Goal: Task Accomplishment & Management: Manage account settings

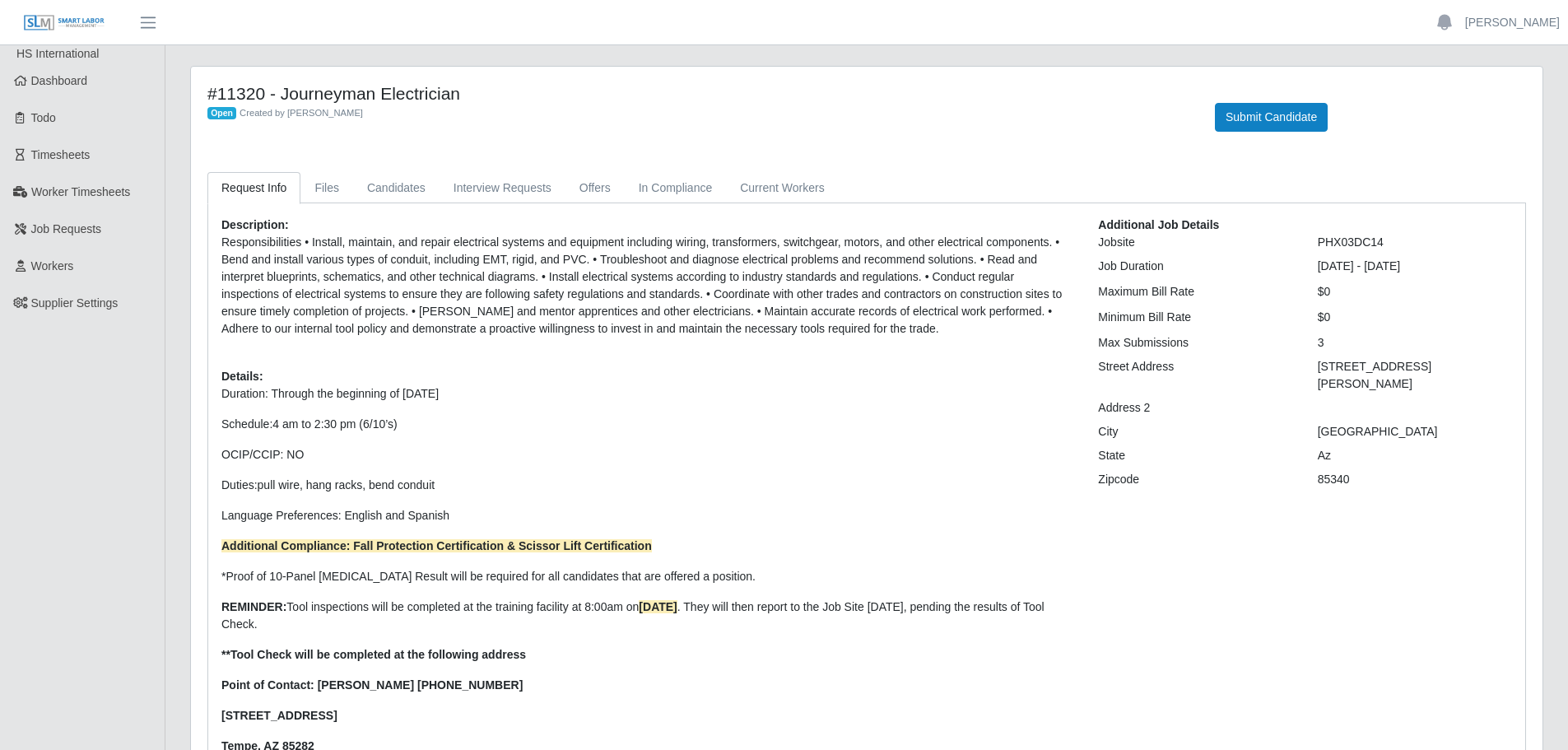
scroll to position [175, 0]
click at [333, 176] on link "Files" at bounding box center [326, 188] width 52 height 32
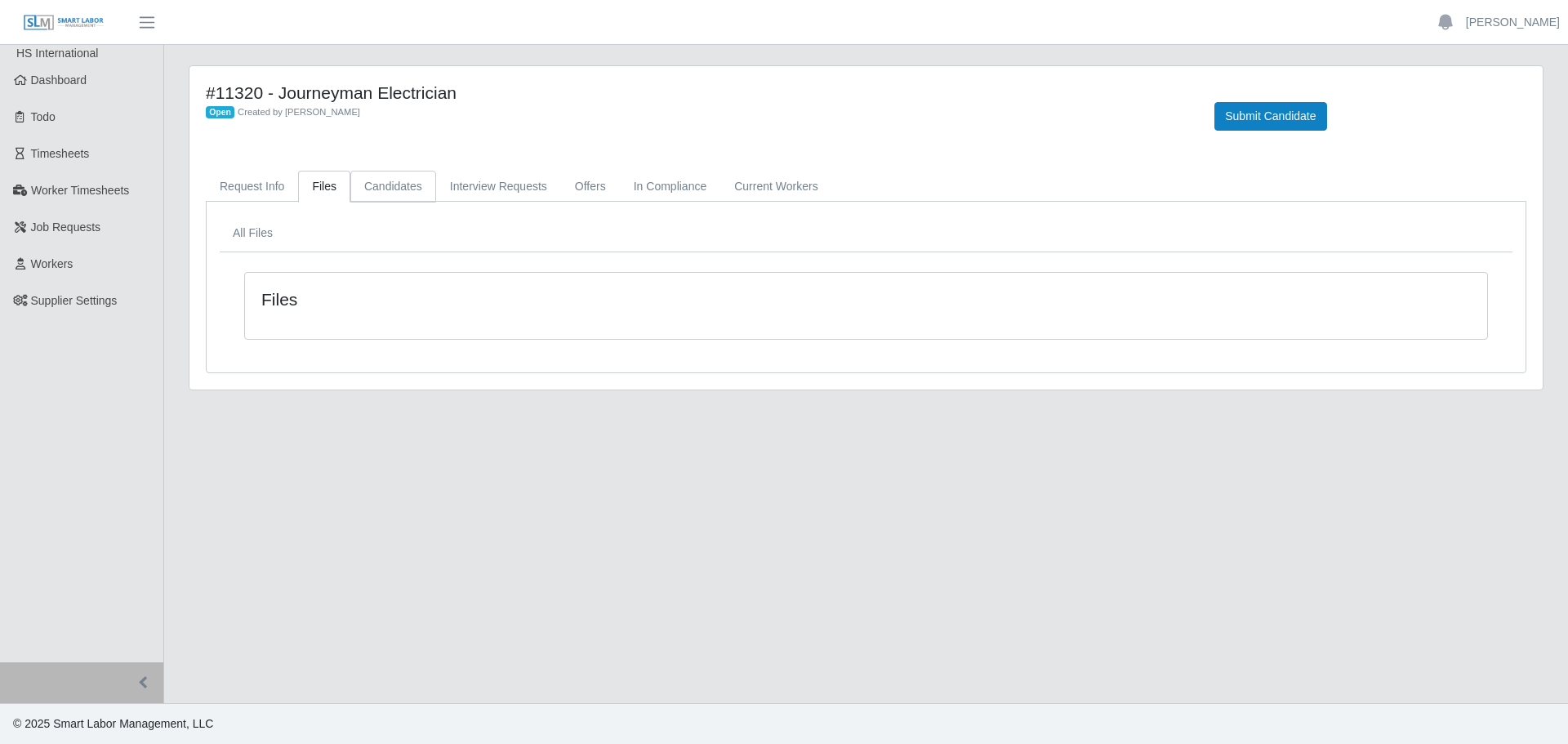
click at [377, 178] on link "Candidates" at bounding box center [394, 186] width 86 height 32
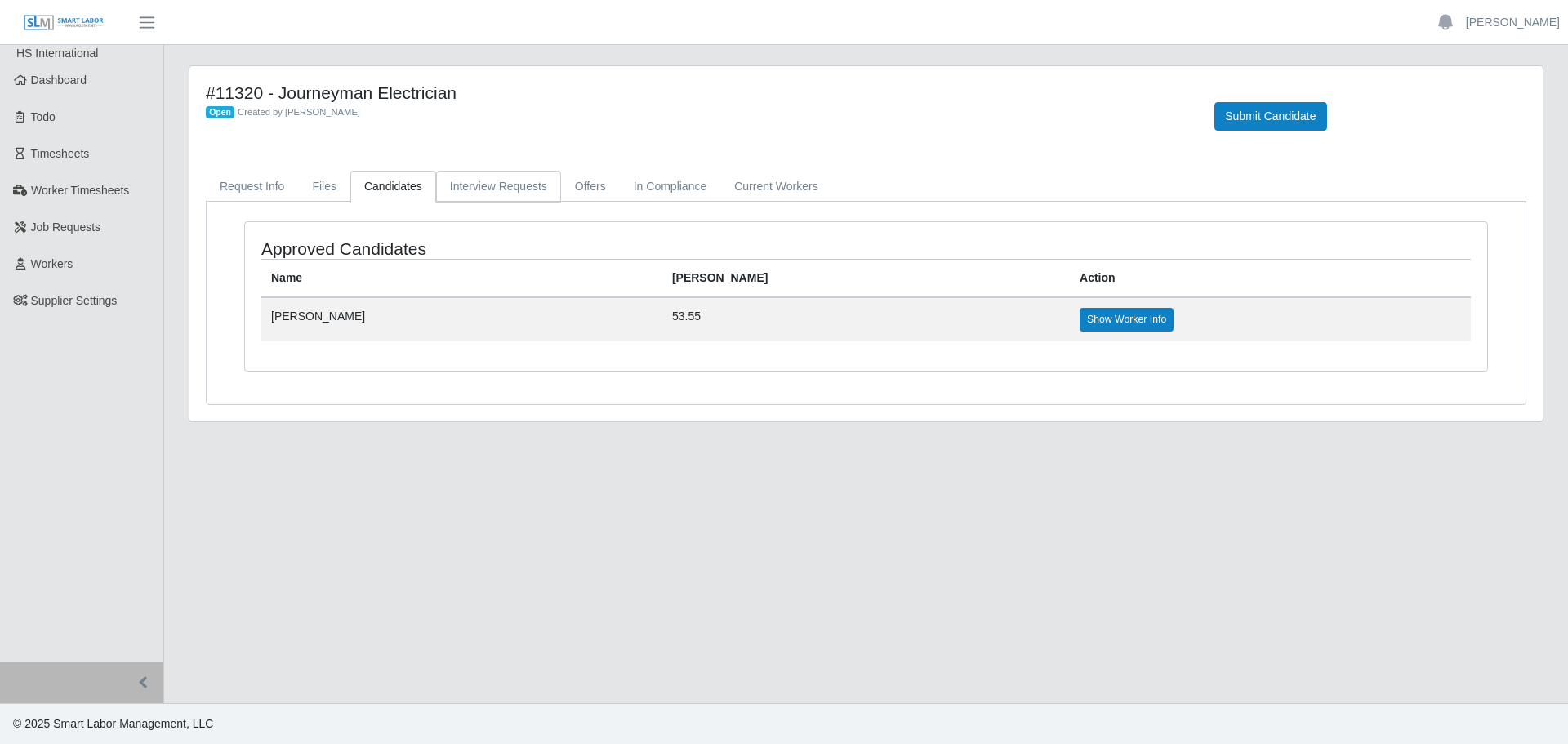
click at [442, 185] on link "Interview Requests" at bounding box center [498, 186] width 125 height 32
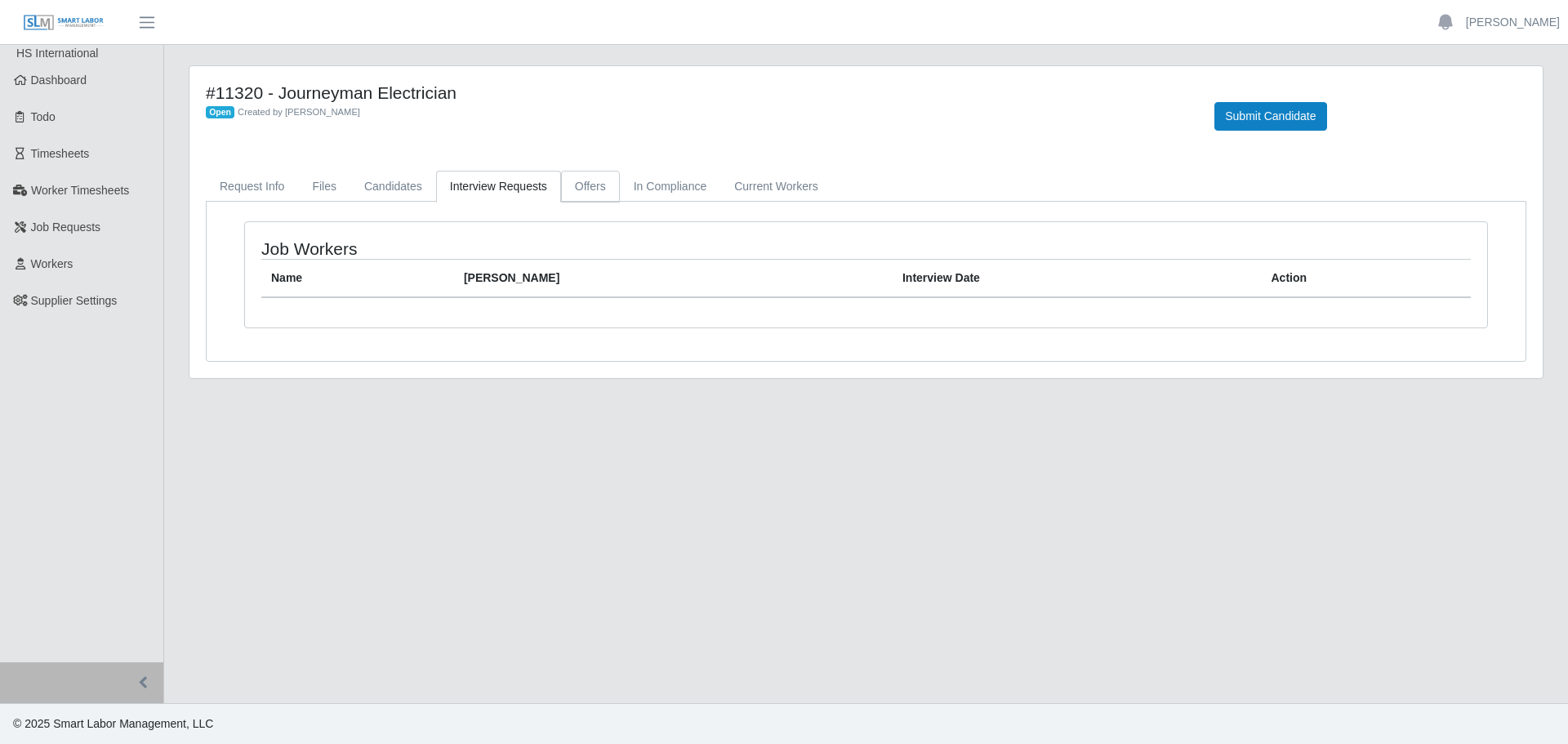
click at [602, 186] on link "Offers" at bounding box center [590, 186] width 59 height 32
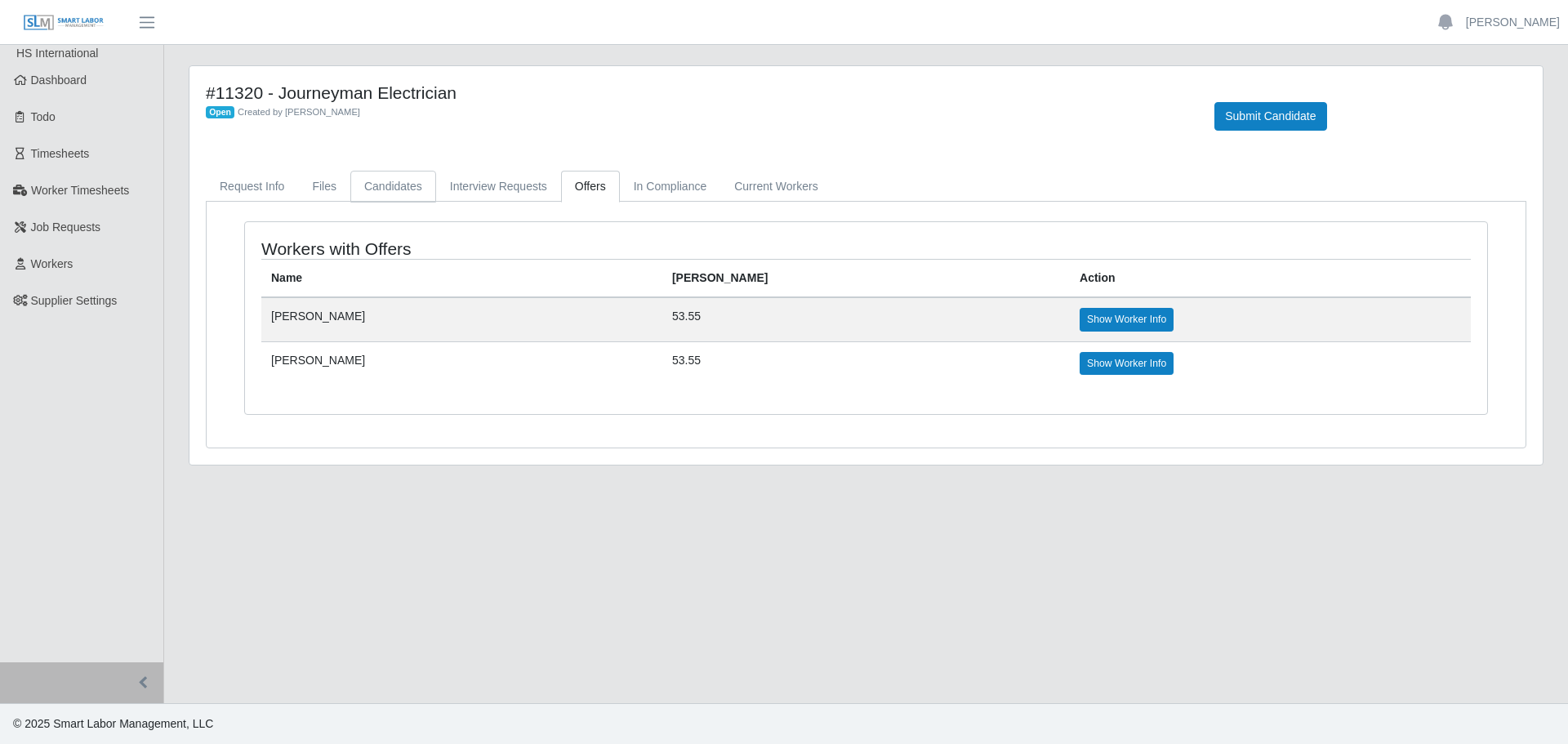
click at [393, 189] on link "Candidates" at bounding box center [394, 186] width 86 height 32
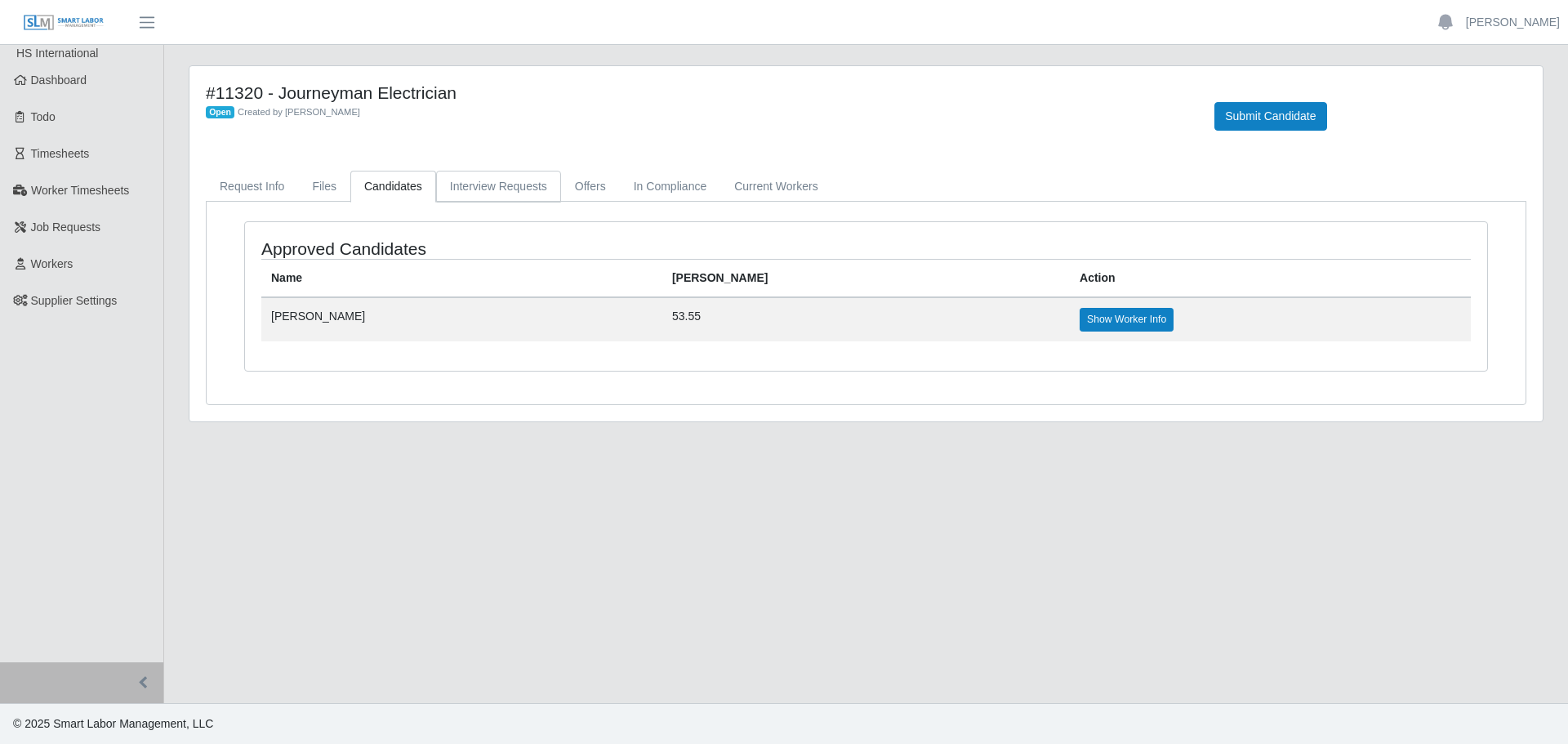
click at [545, 190] on link "Interview Requests" at bounding box center [498, 186] width 125 height 32
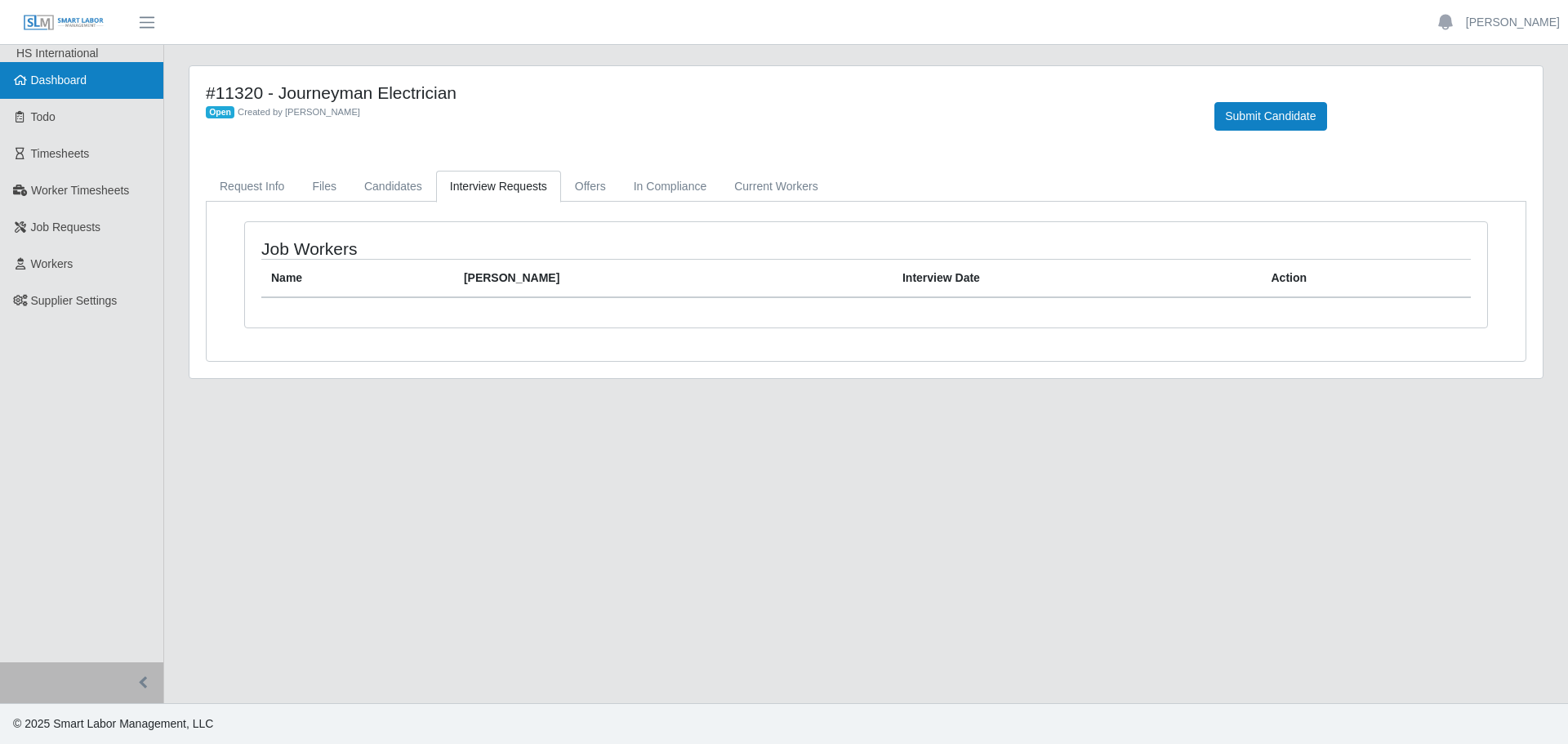
click at [24, 89] on link "Dashboard" at bounding box center [82, 80] width 163 height 37
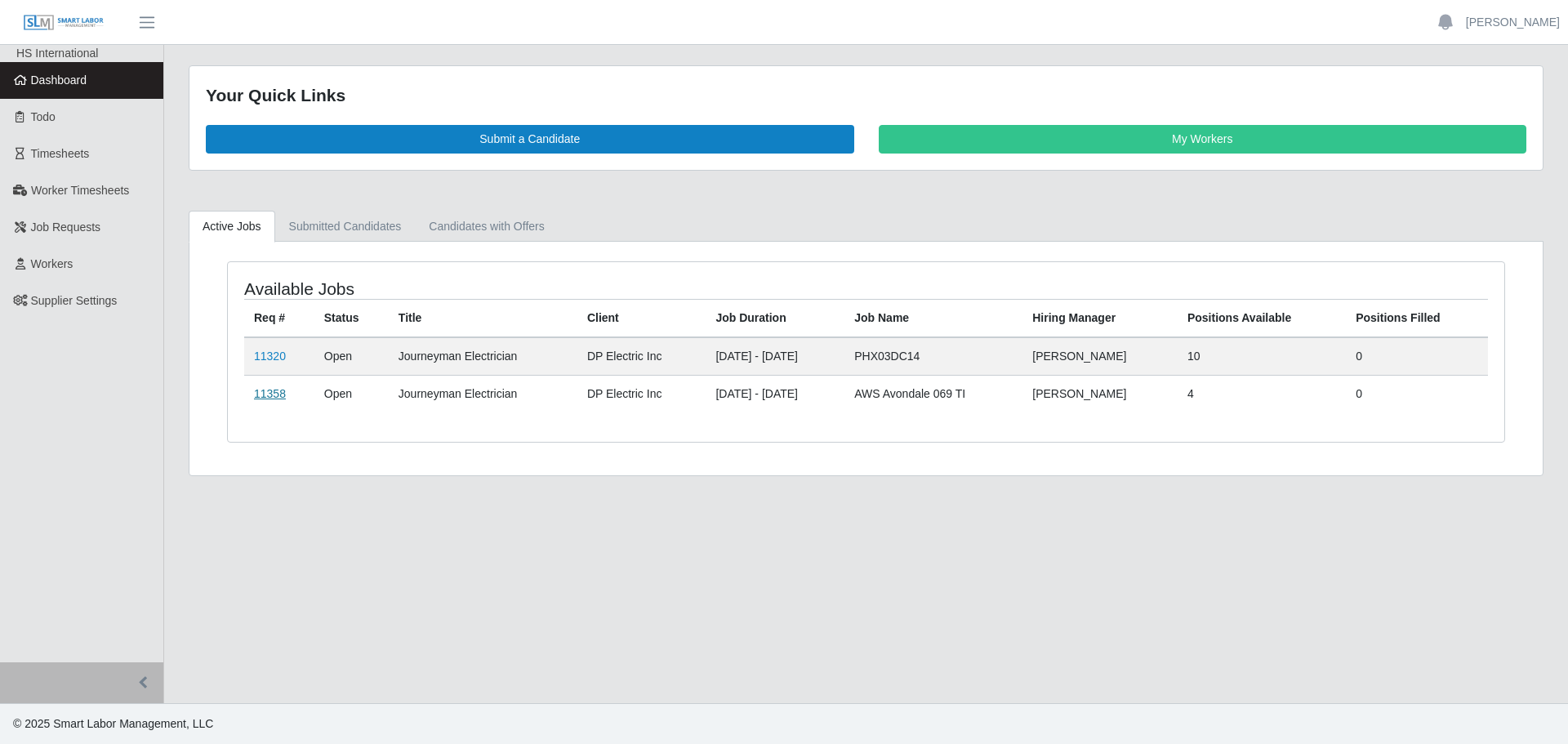
click at [272, 398] on link "11358" at bounding box center [270, 393] width 32 height 13
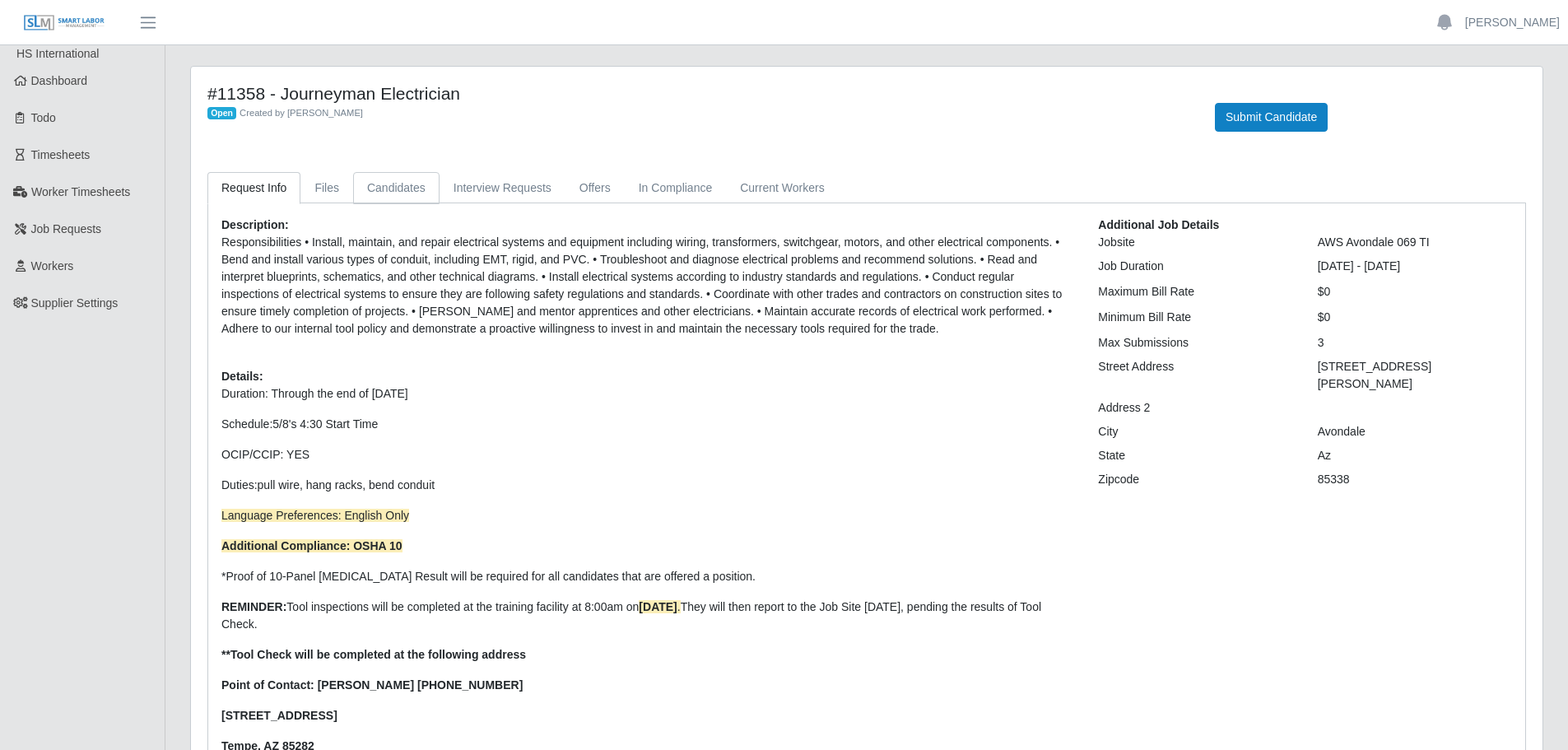
click at [382, 198] on link "Candidates" at bounding box center [397, 188] width 86 height 32
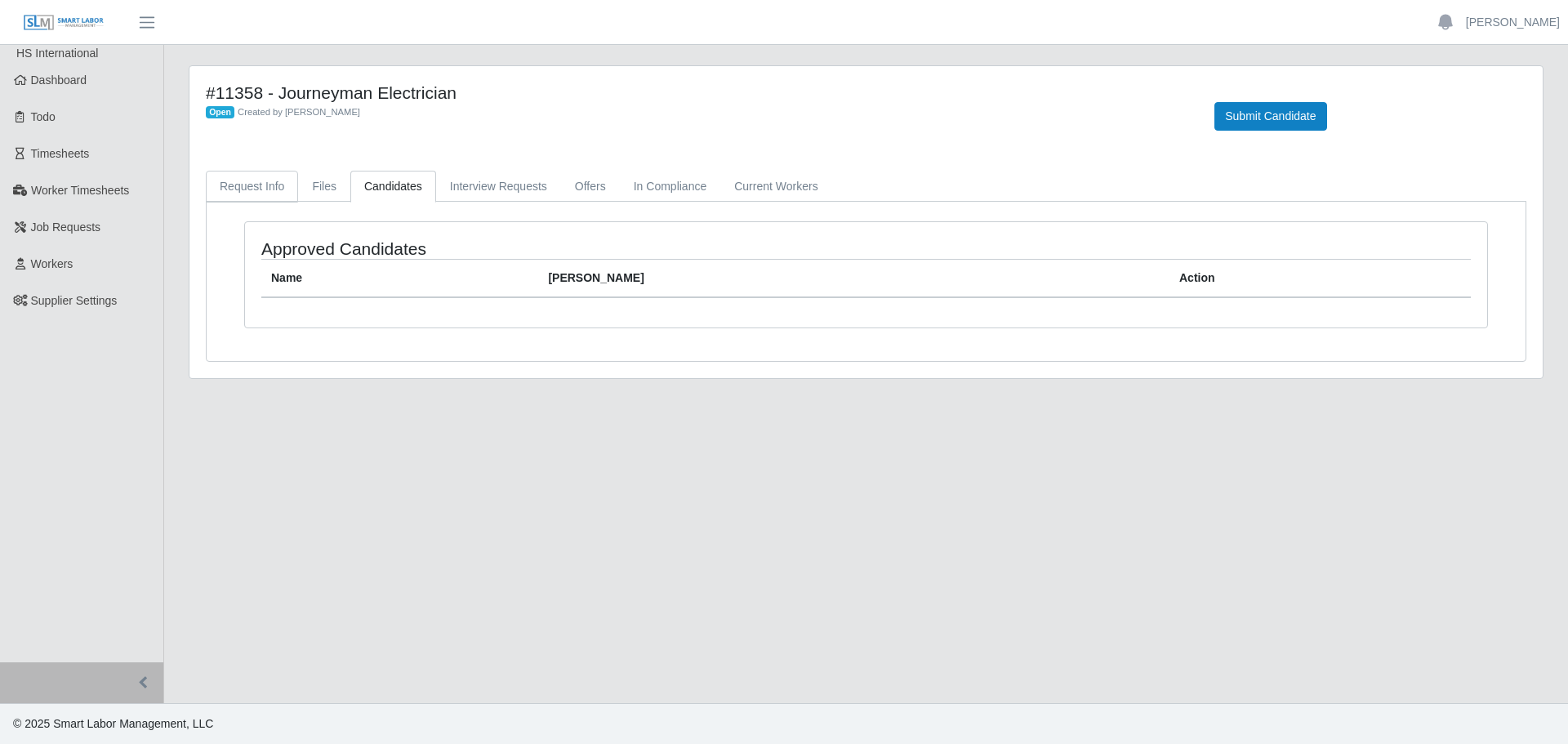
click at [261, 195] on link "Request Info" at bounding box center [252, 186] width 92 height 32
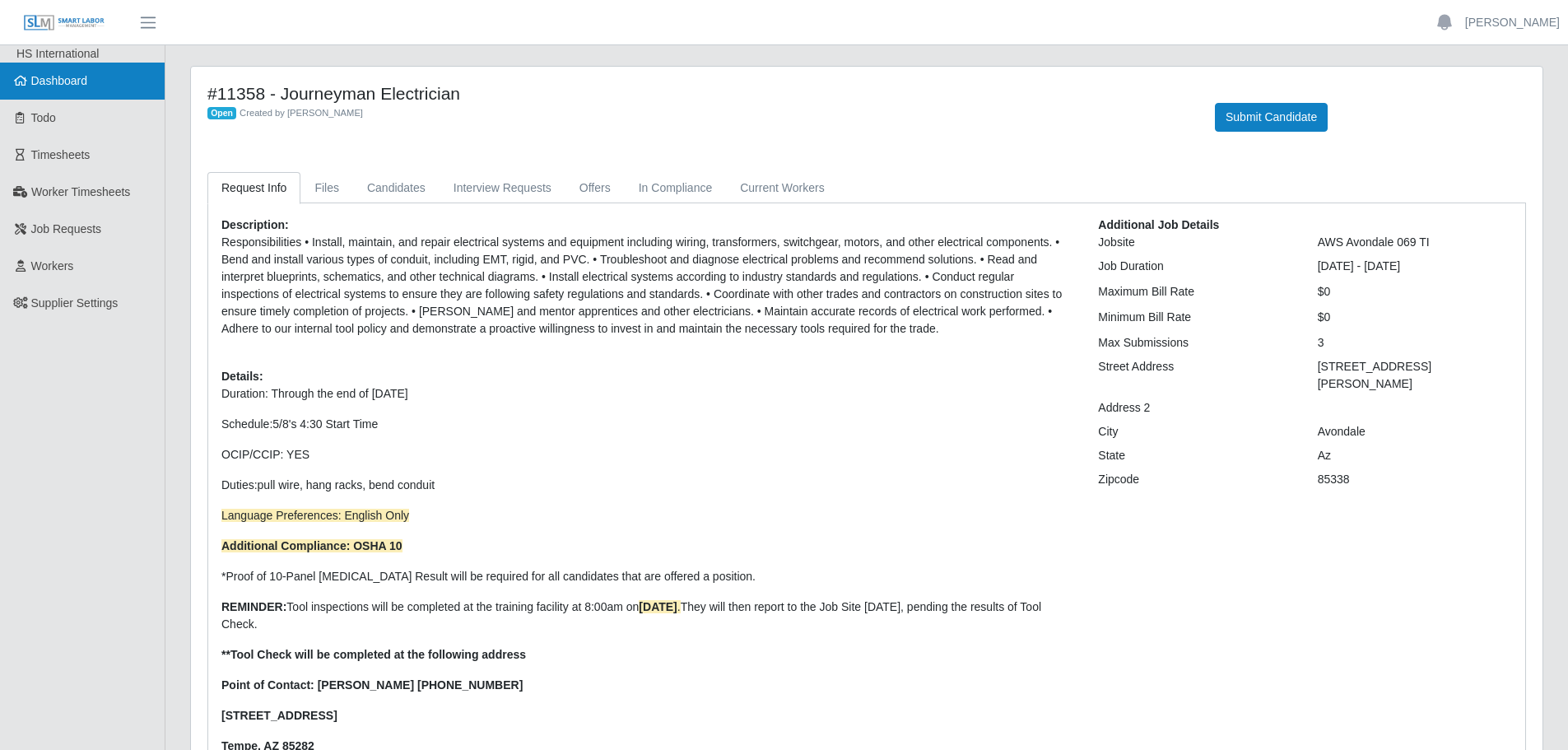
click at [76, 76] on span "Dashboard" at bounding box center [60, 81] width 57 height 13
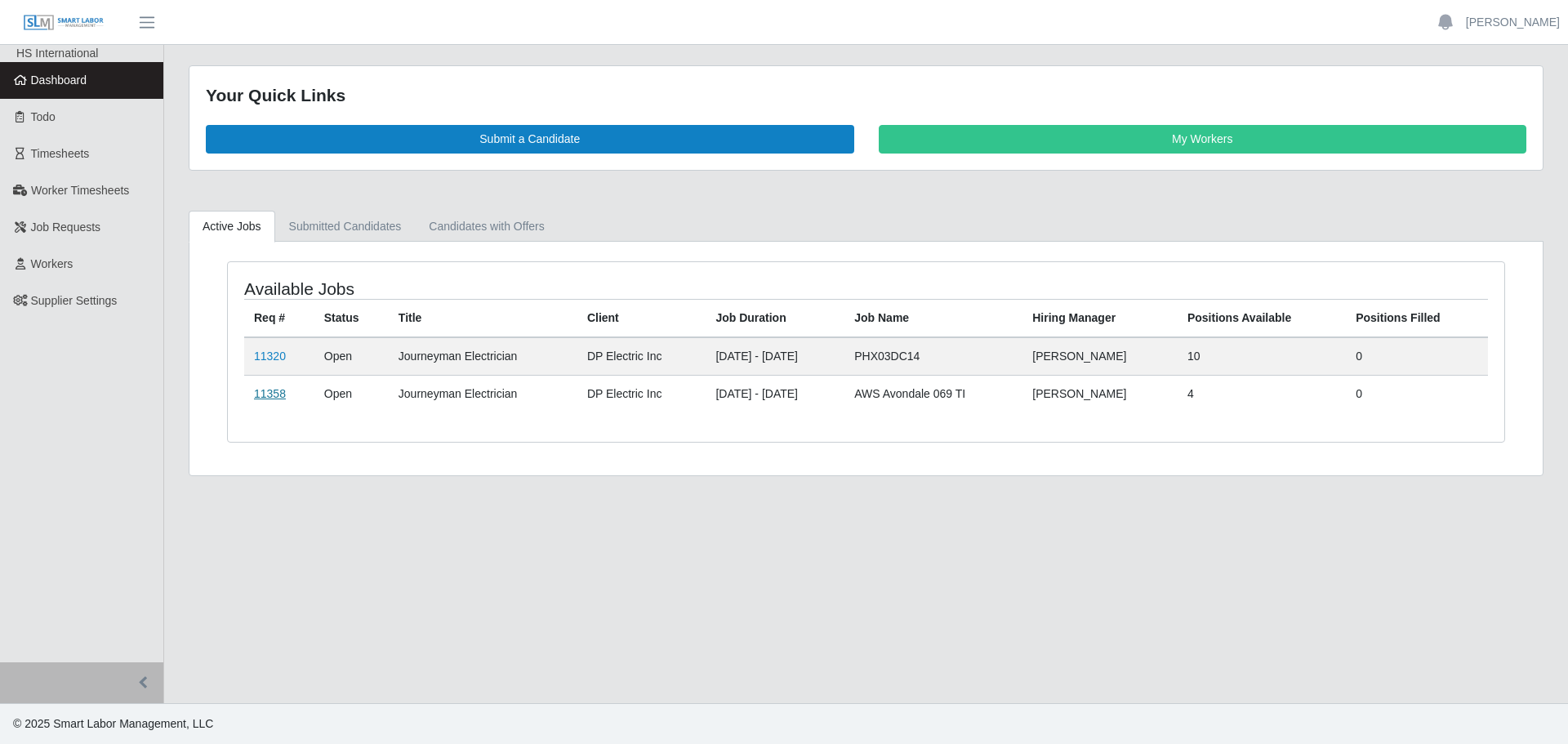
click at [267, 398] on link "11358" at bounding box center [270, 393] width 32 height 13
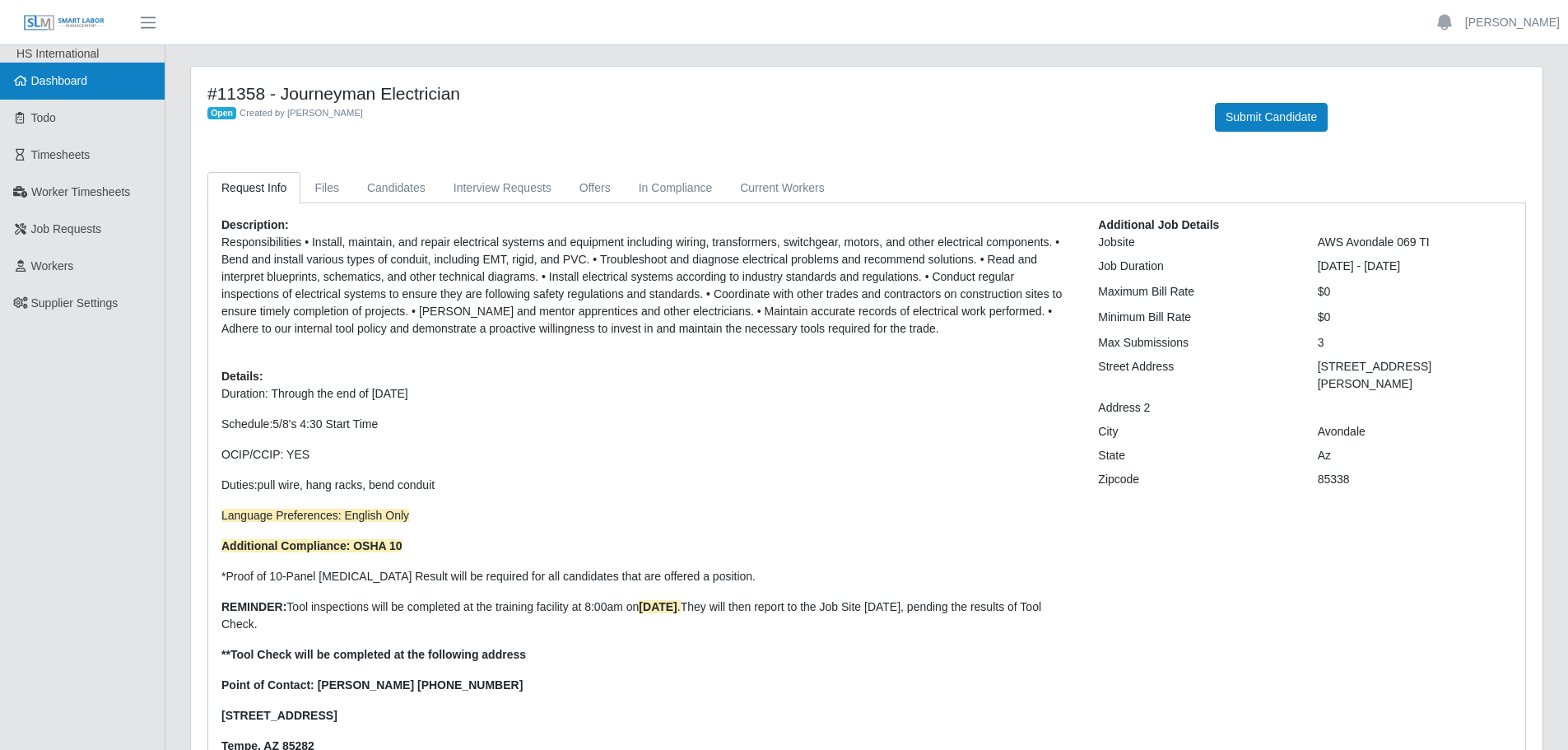
click at [42, 74] on span "Dashboard" at bounding box center [60, 81] width 57 height 13
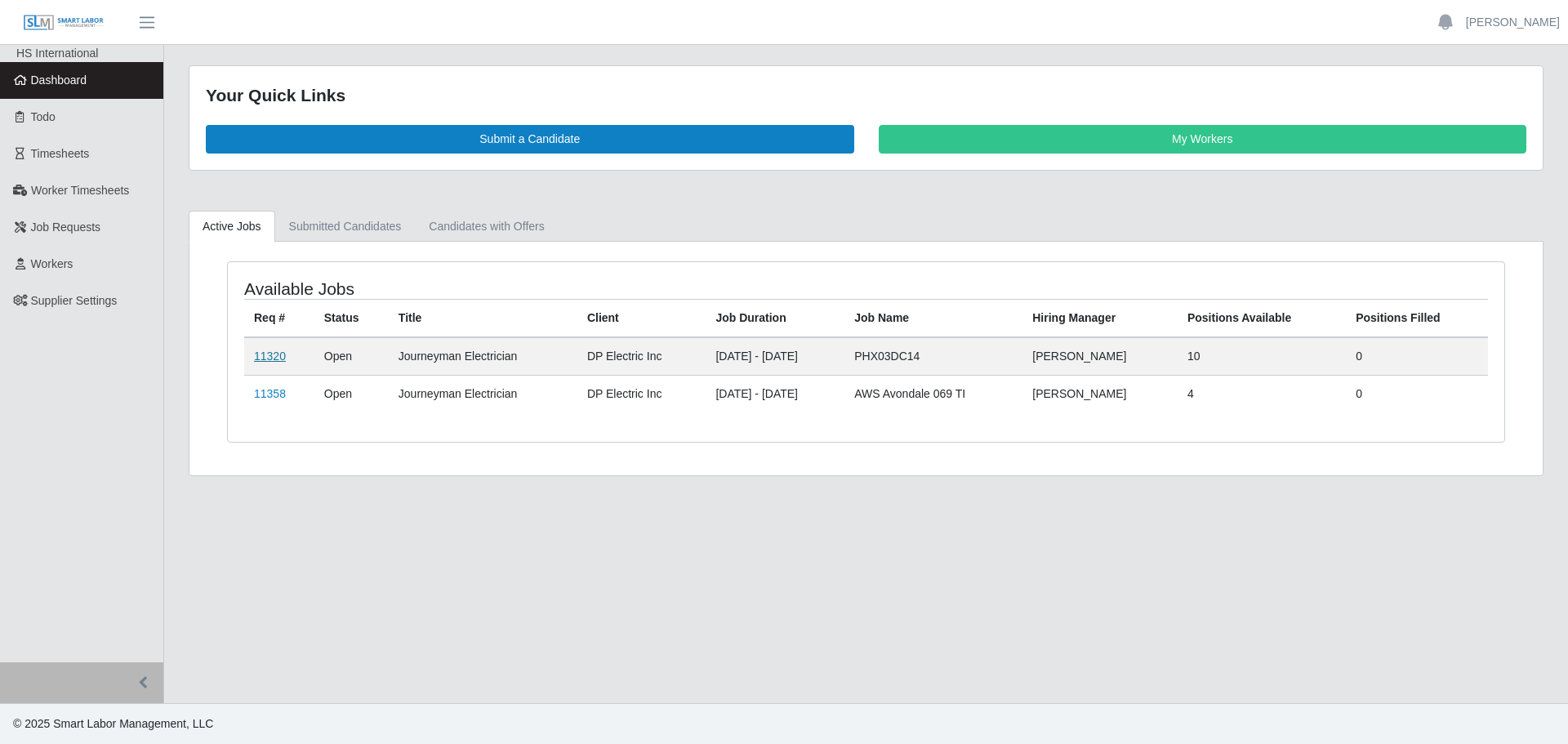
click at [269, 354] on link "11320" at bounding box center [270, 356] width 32 height 13
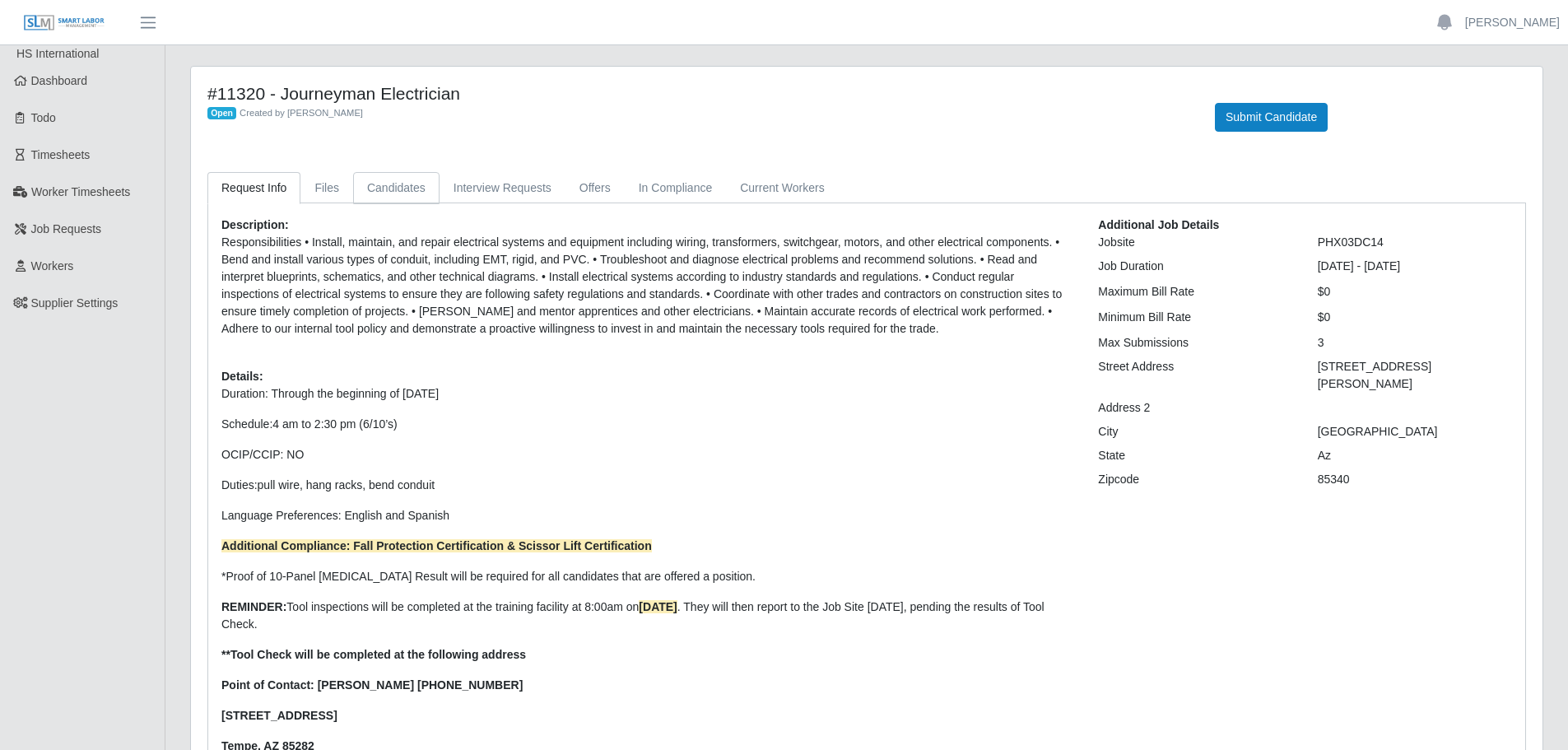
click at [409, 191] on link "Candidates" at bounding box center [397, 188] width 86 height 32
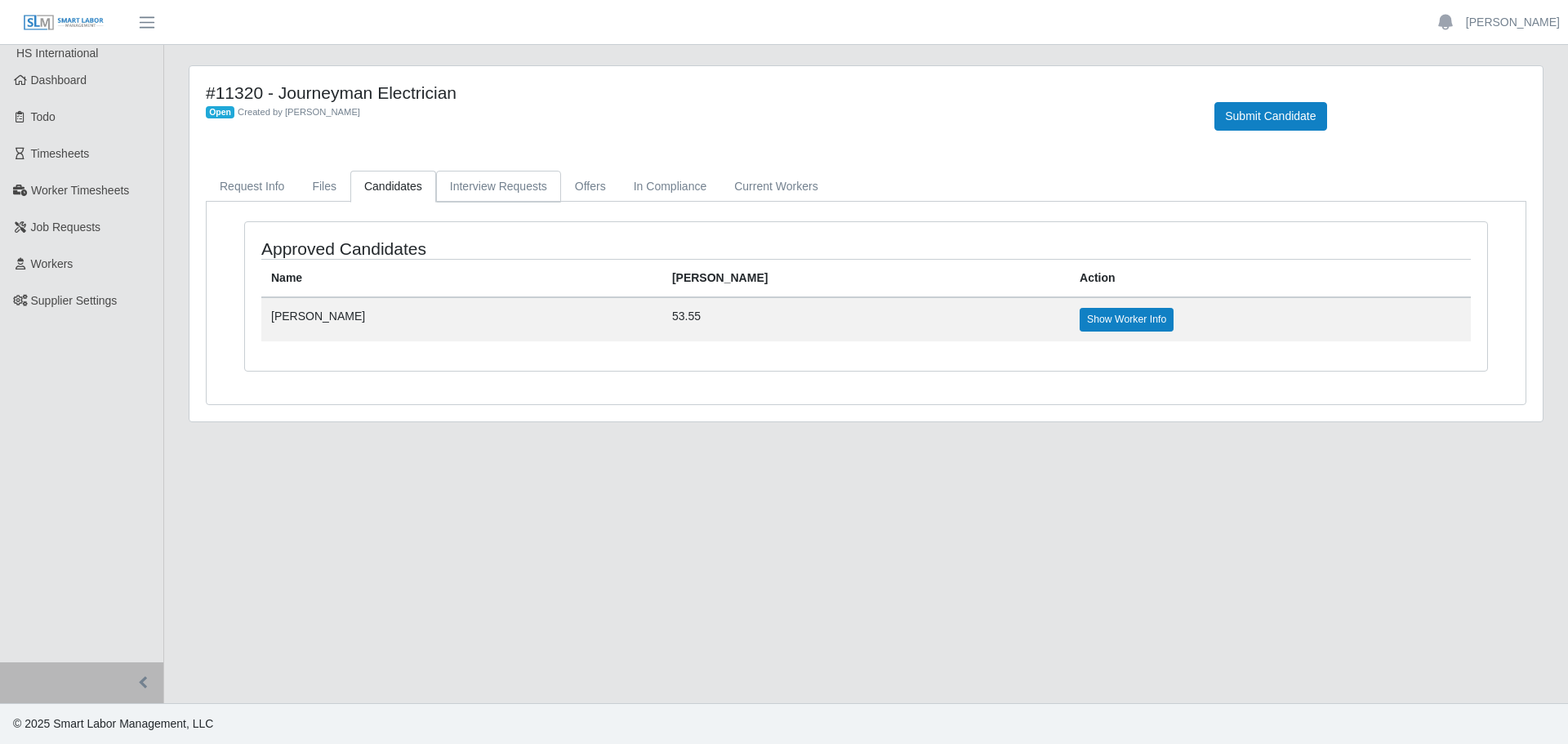
click at [487, 190] on link "Interview Requests" at bounding box center [498, 186] width 125 height 32
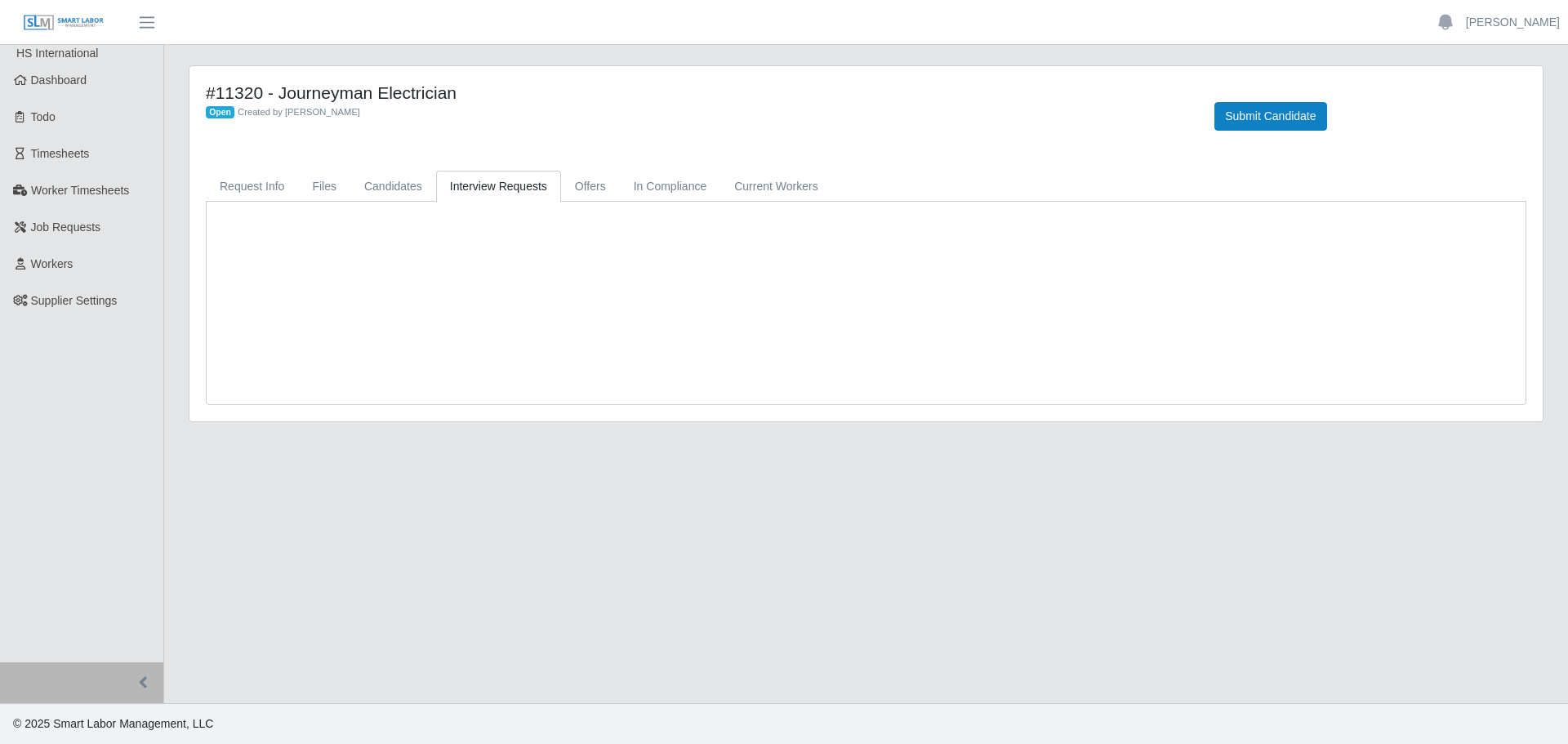
click at [548, 191] on link "Interview Requests" at bounding box center [498, 186] width 125 height 32
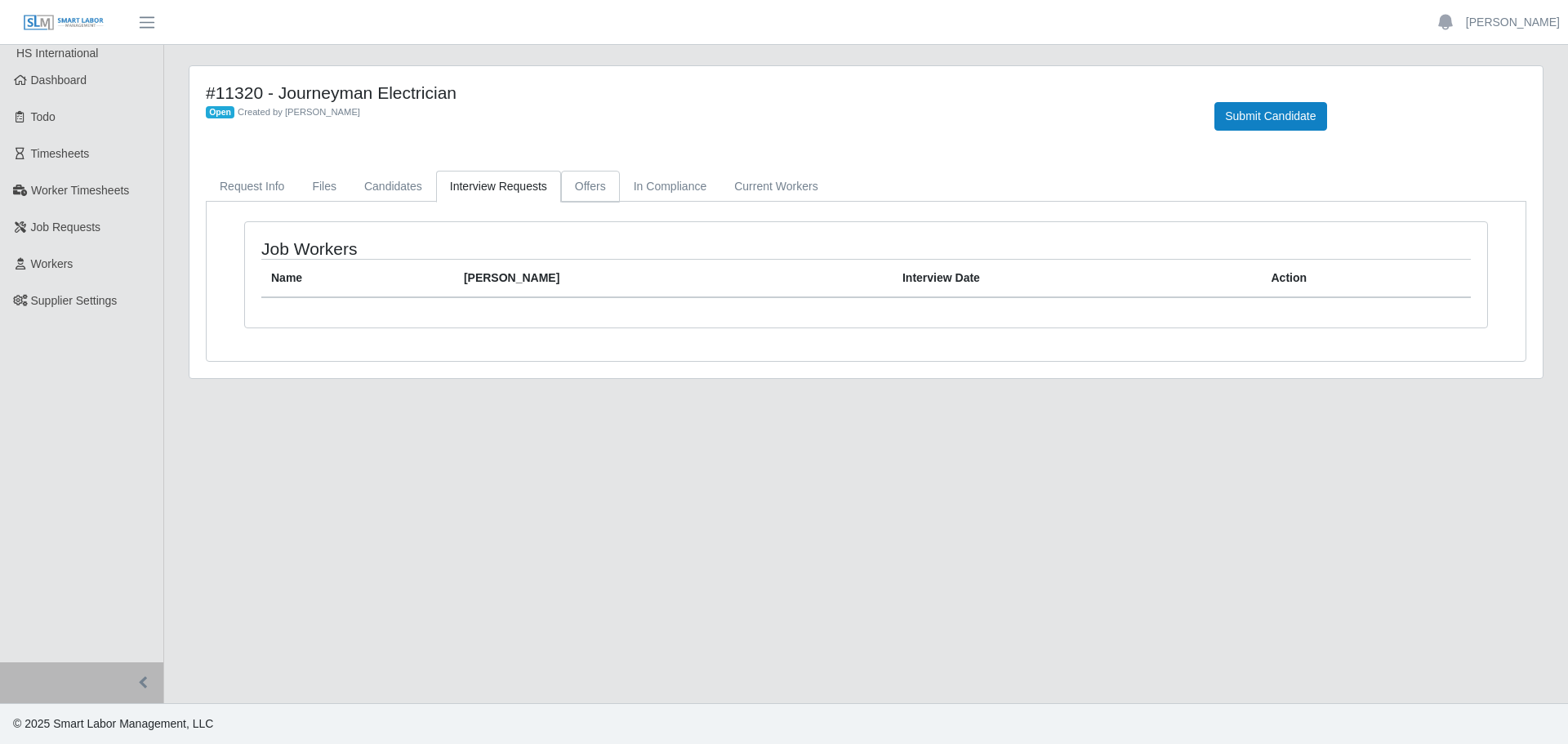
click at [567, 188] on link "Offers" at bounding box center [590, 186] width 59 height 32
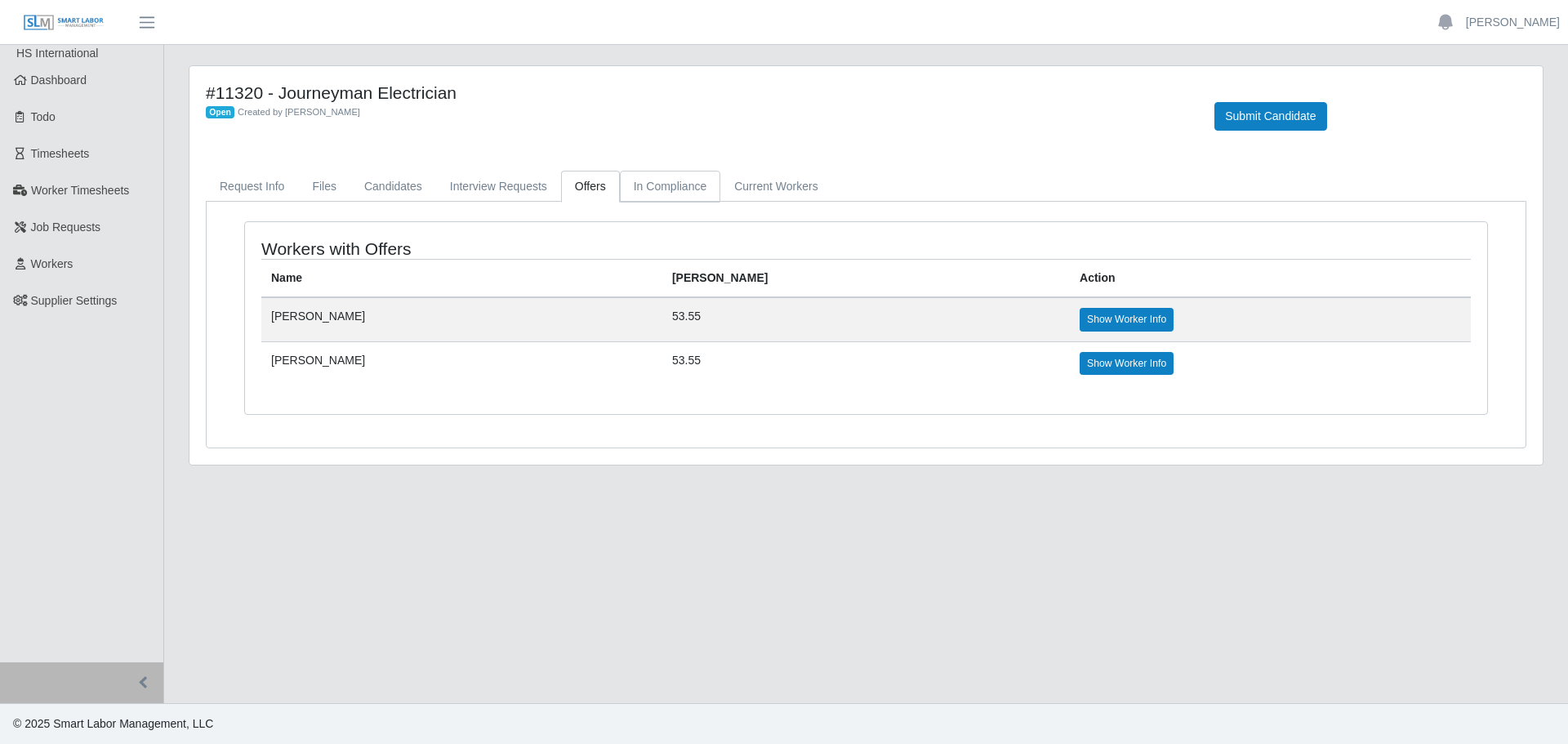
click at [665, 186] on link "In Compliance" at bounding box center [670, 186] width 102 height 32
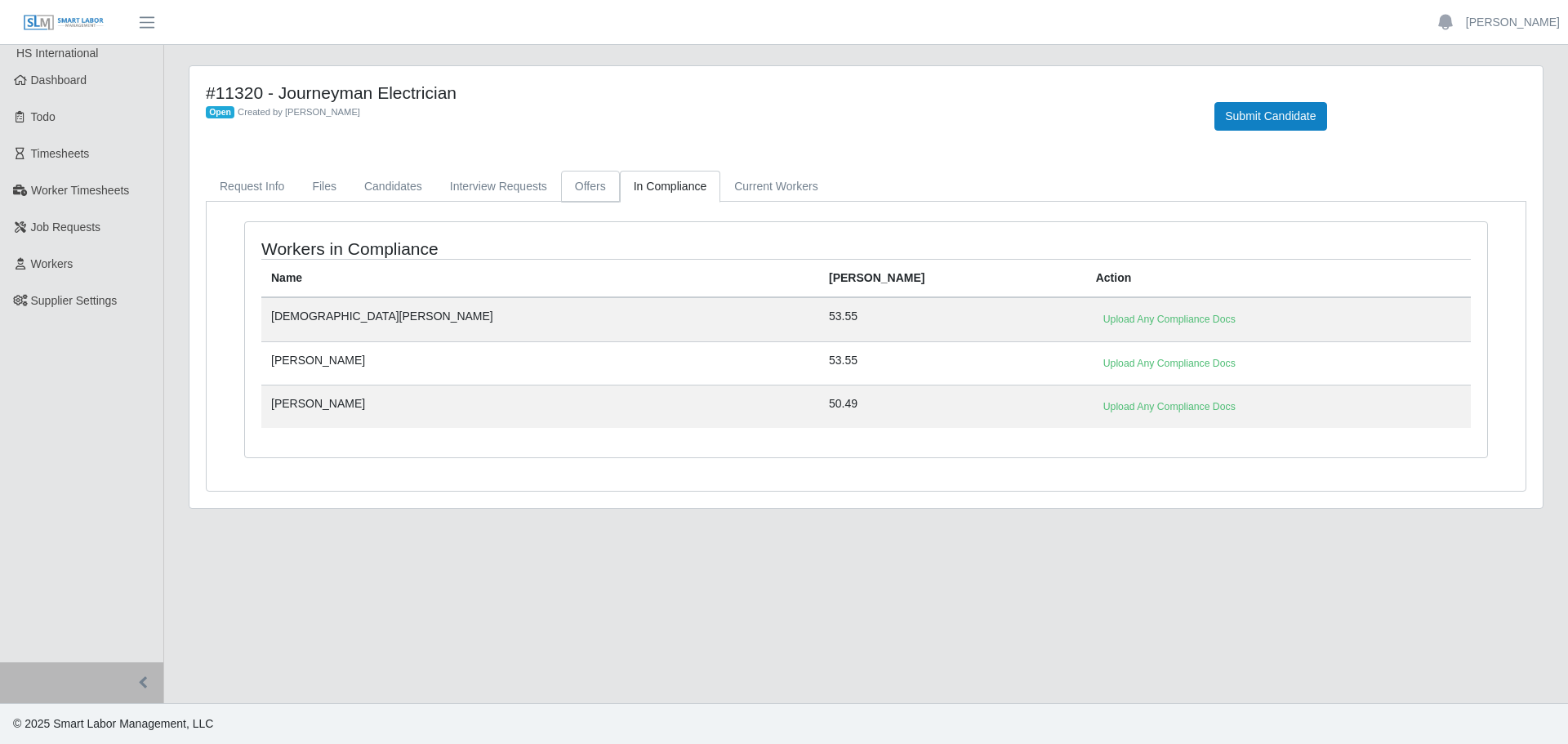
click at [596, 181] on link "Offers" at bounding box center [590, 186] width 59 height 32
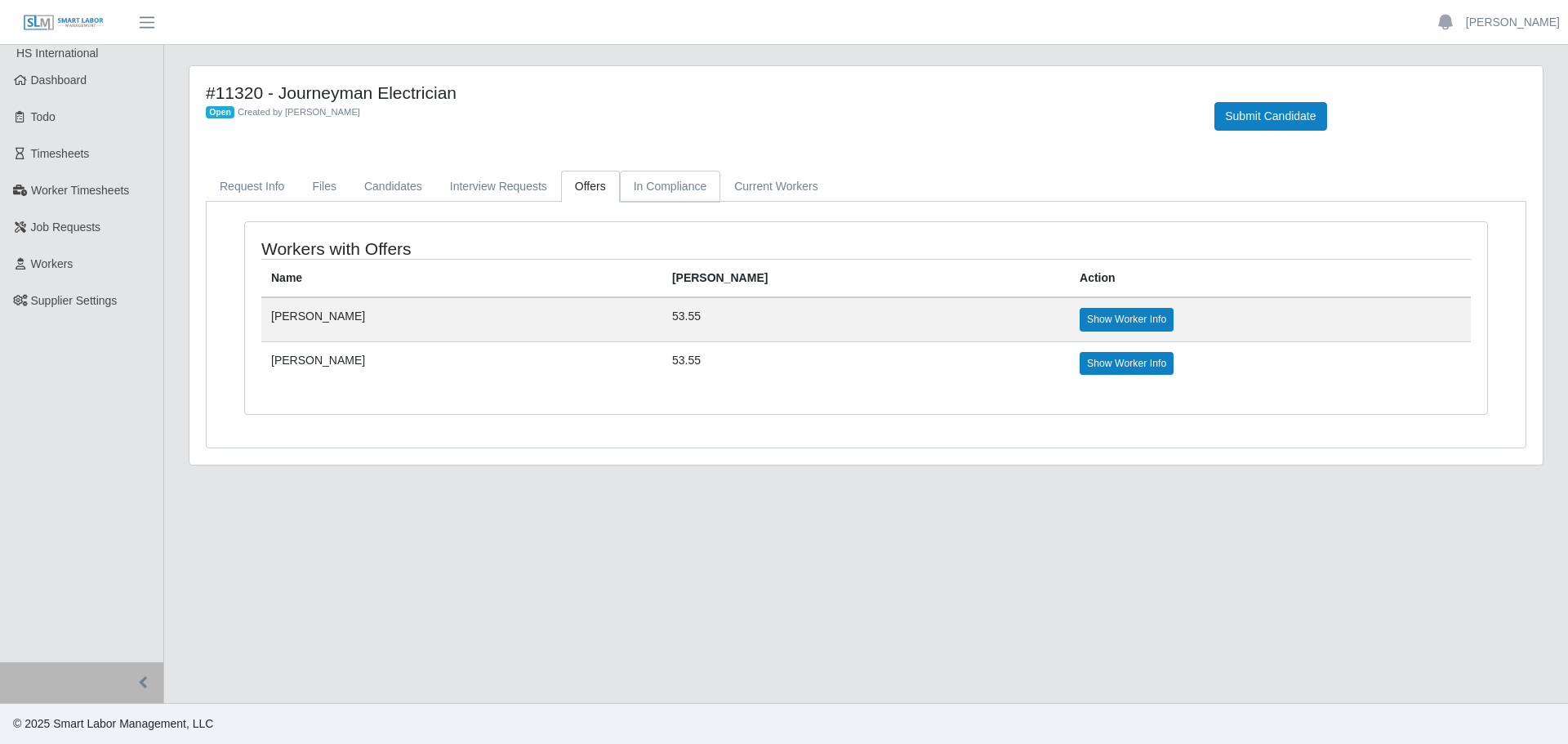
click at [628, 183] on link "In Compliance" at bounding box center [670, 186] width 102 height 32
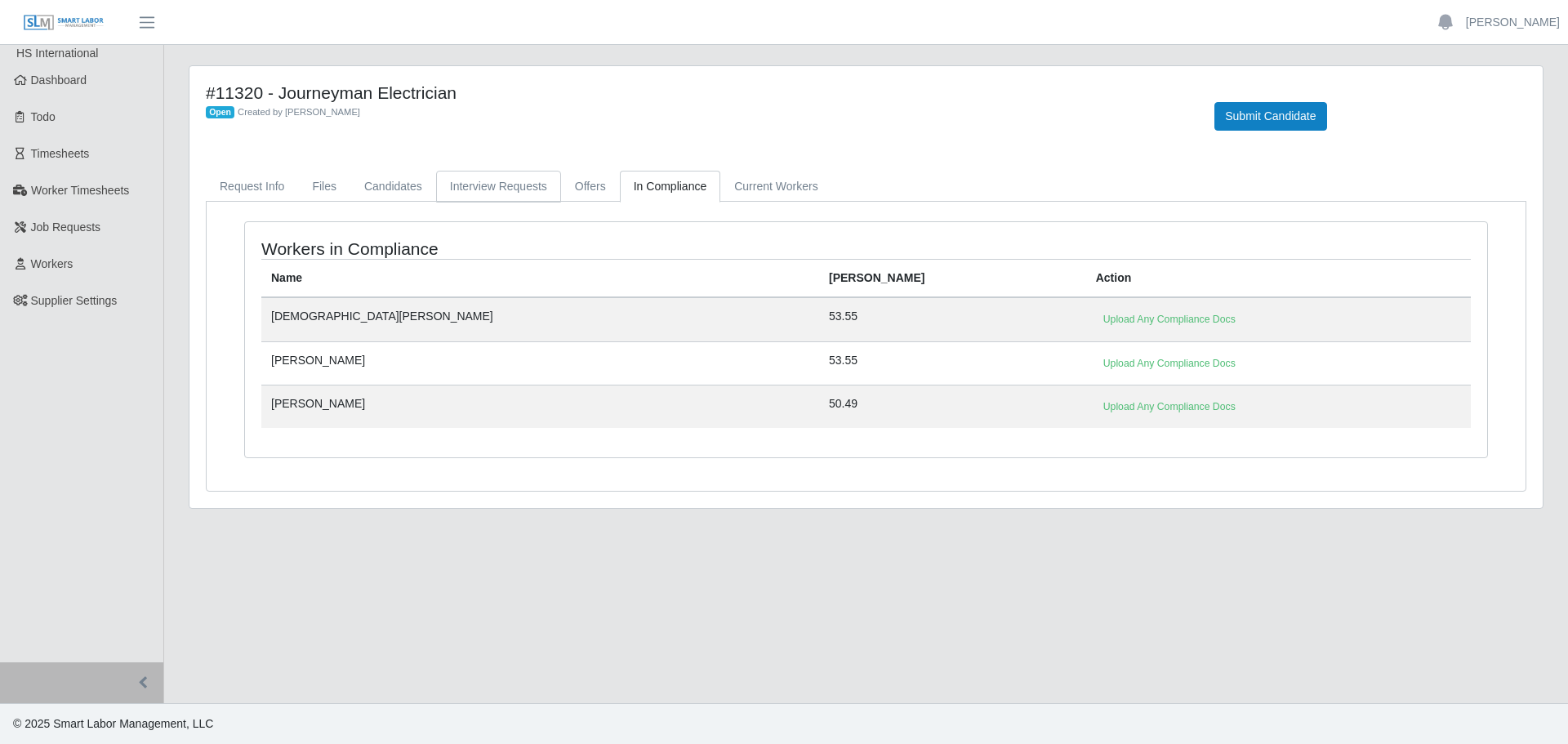
drag, startPoint x: 534, startPoint y: 191, endPoint x: 579, endPoint y: 195, distance: 45.2
click at [535, 191] on link "Interview Requests" at bounding box center [498, 186] width 125 height 32
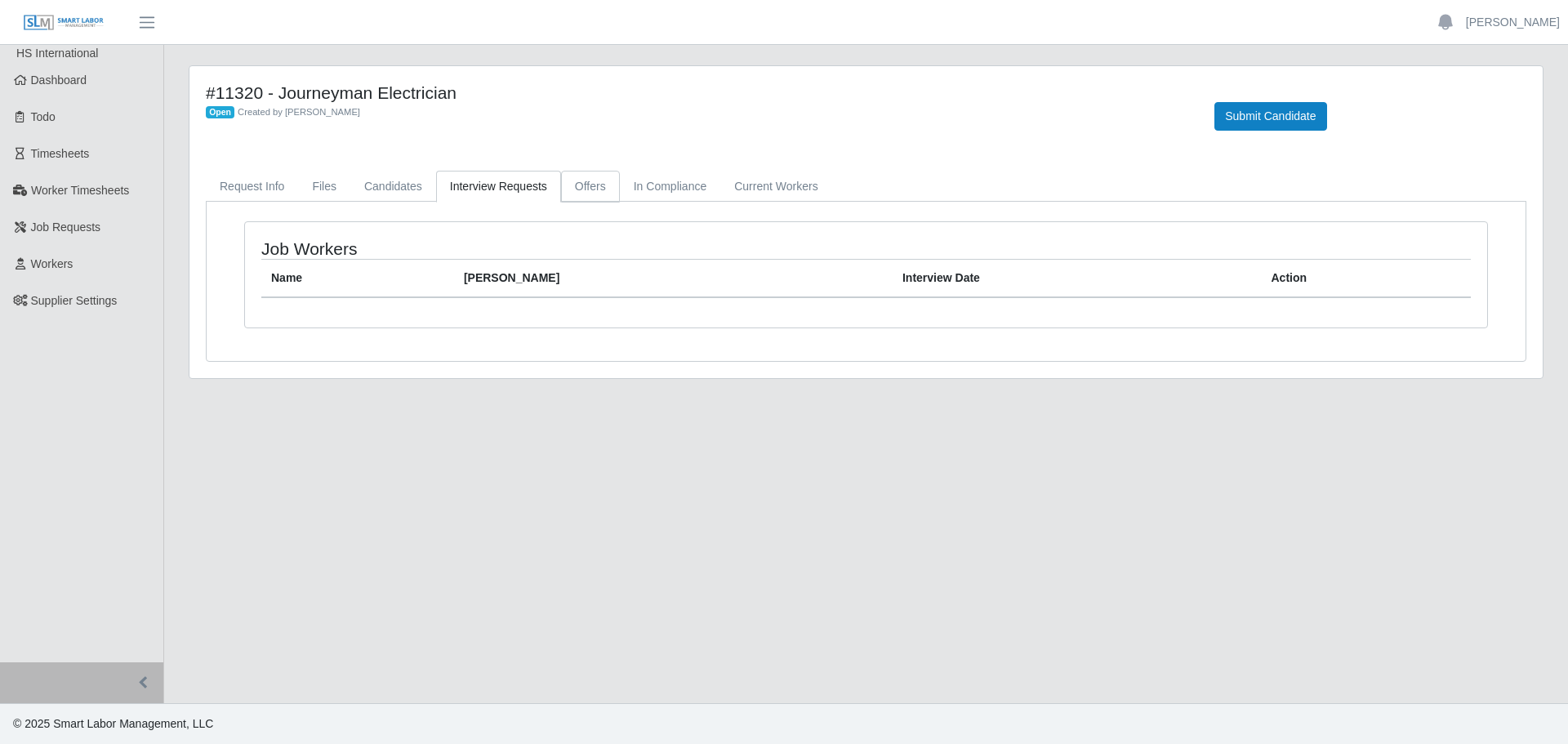
click at [579, 195] on link "Offers" at bounding box center [590, 186] width 59 height 32
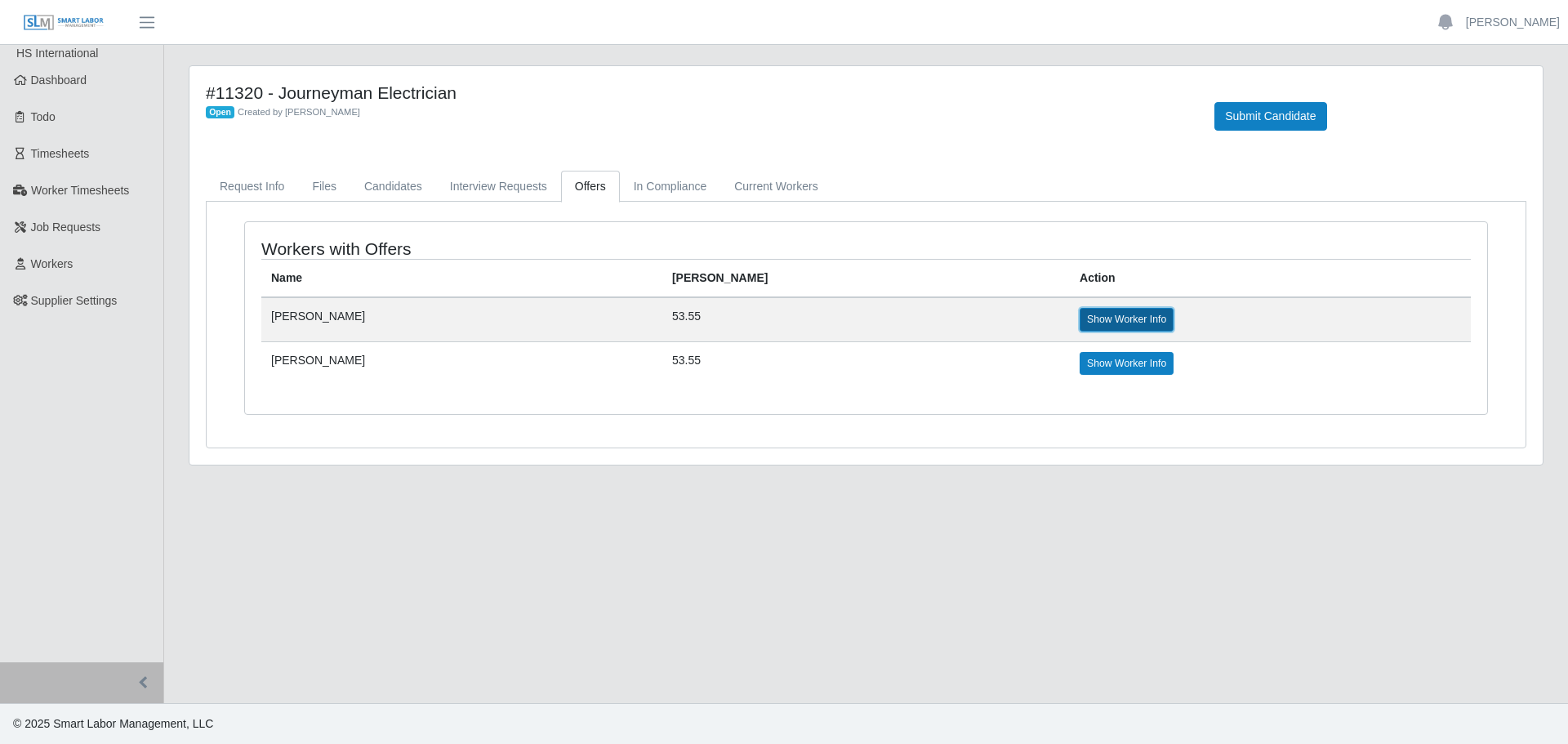
click at [1080, 319] on link "Show Worker Info" at bounding box center [1127, 319] width 94 height 23
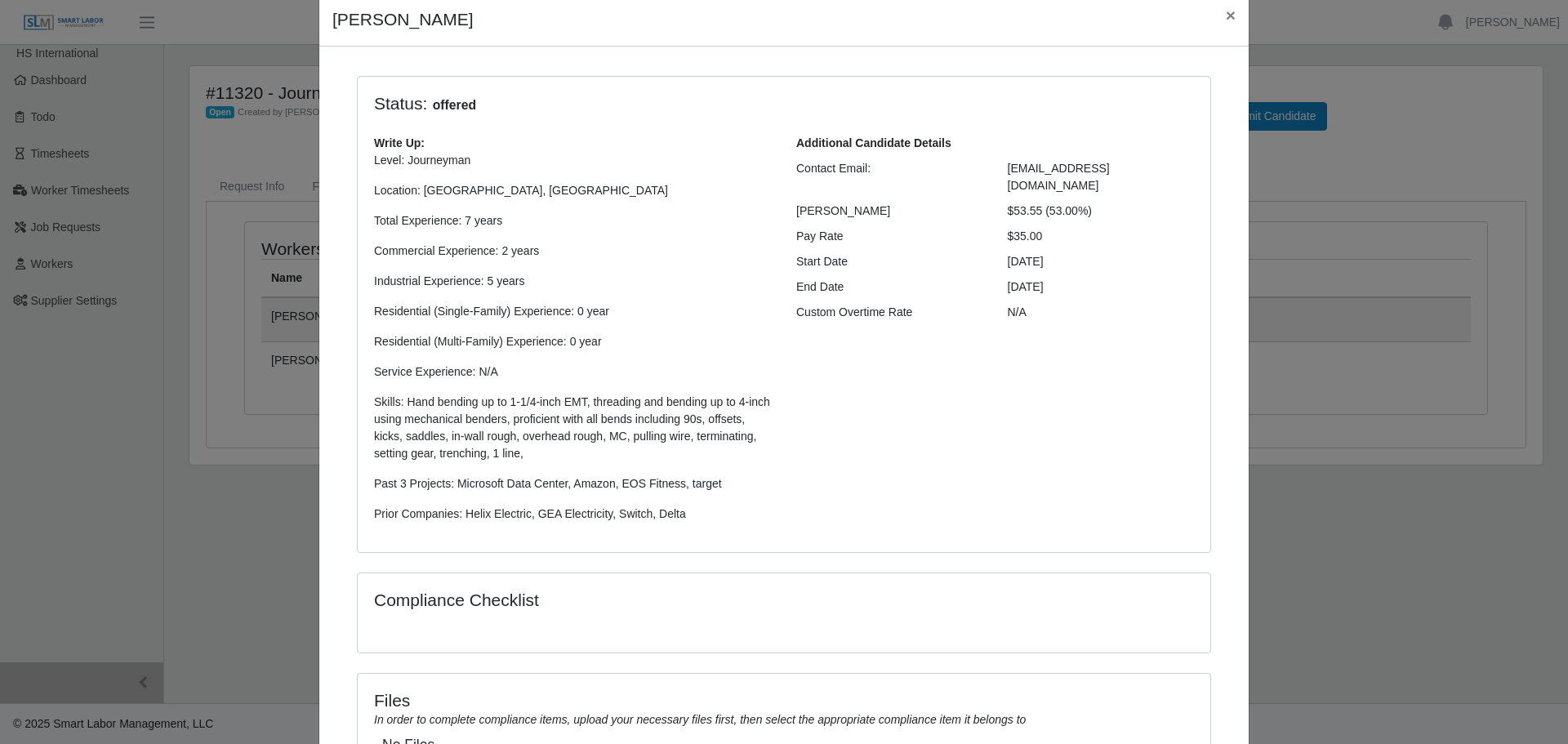
scroll to position [223, 0]
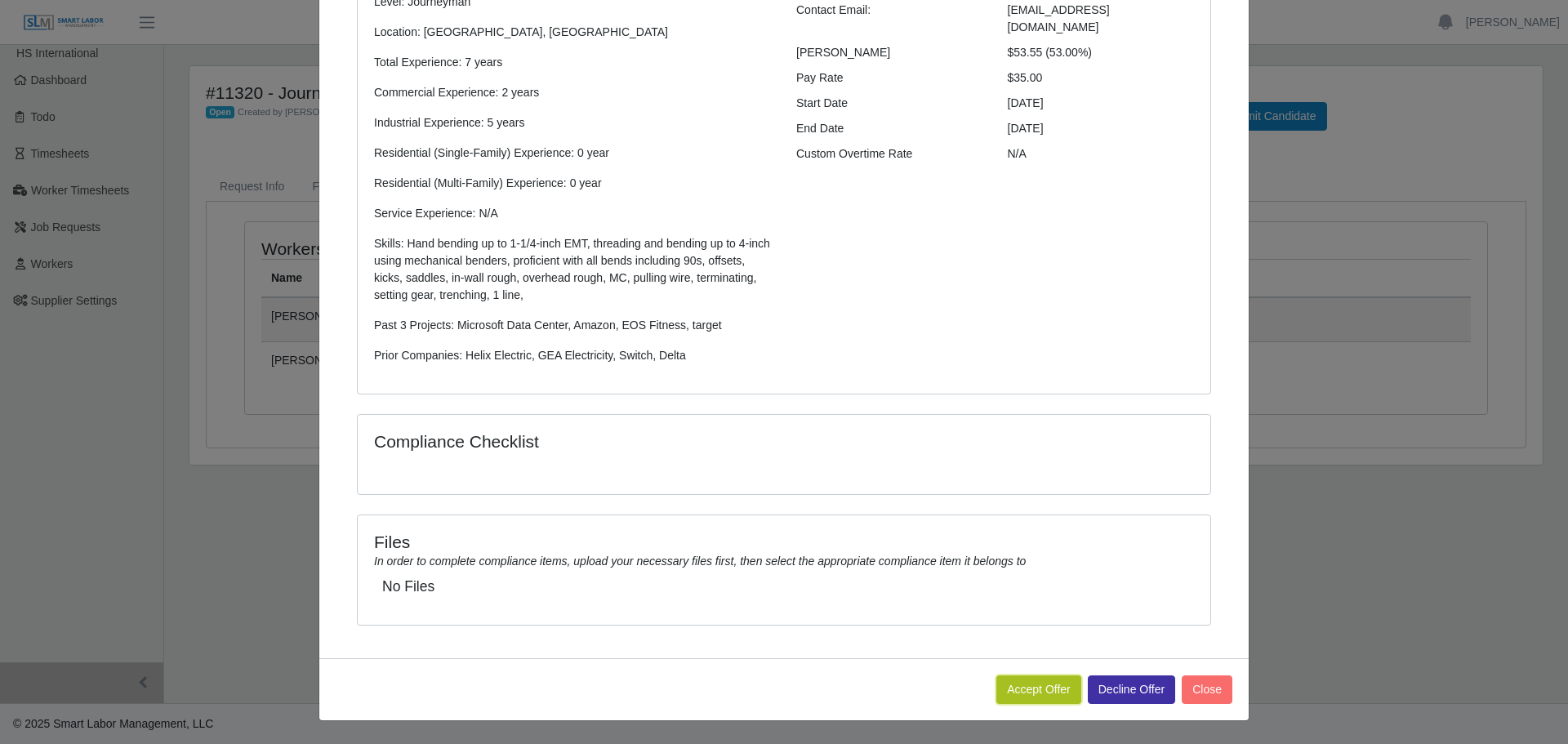
click at [1021, 684] on button "Accept Offer" at bounding box center [1039, 690] width 85 height 29
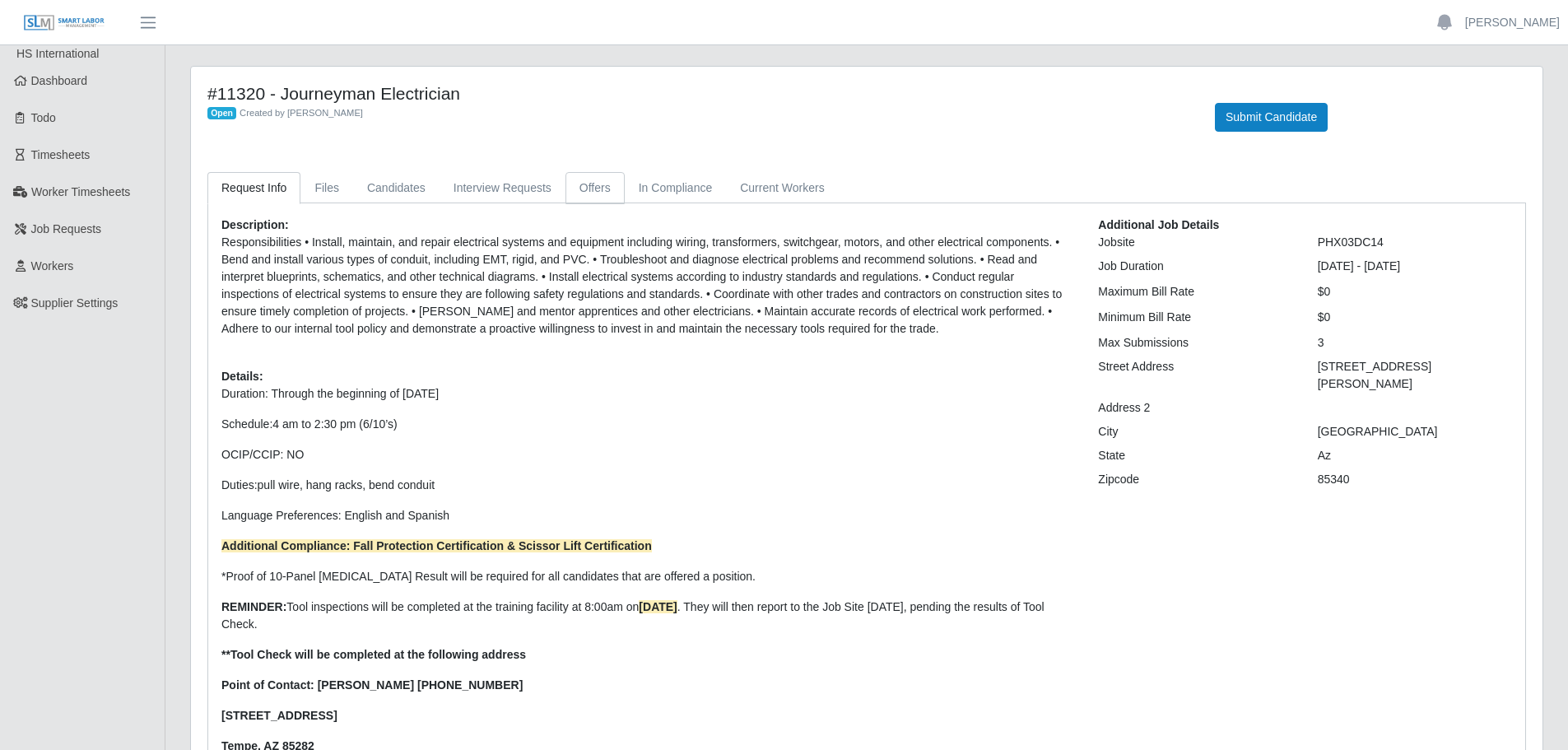
click at [589, 176] on link "Offers" at bounding box center [594, 188] width 59 height 32
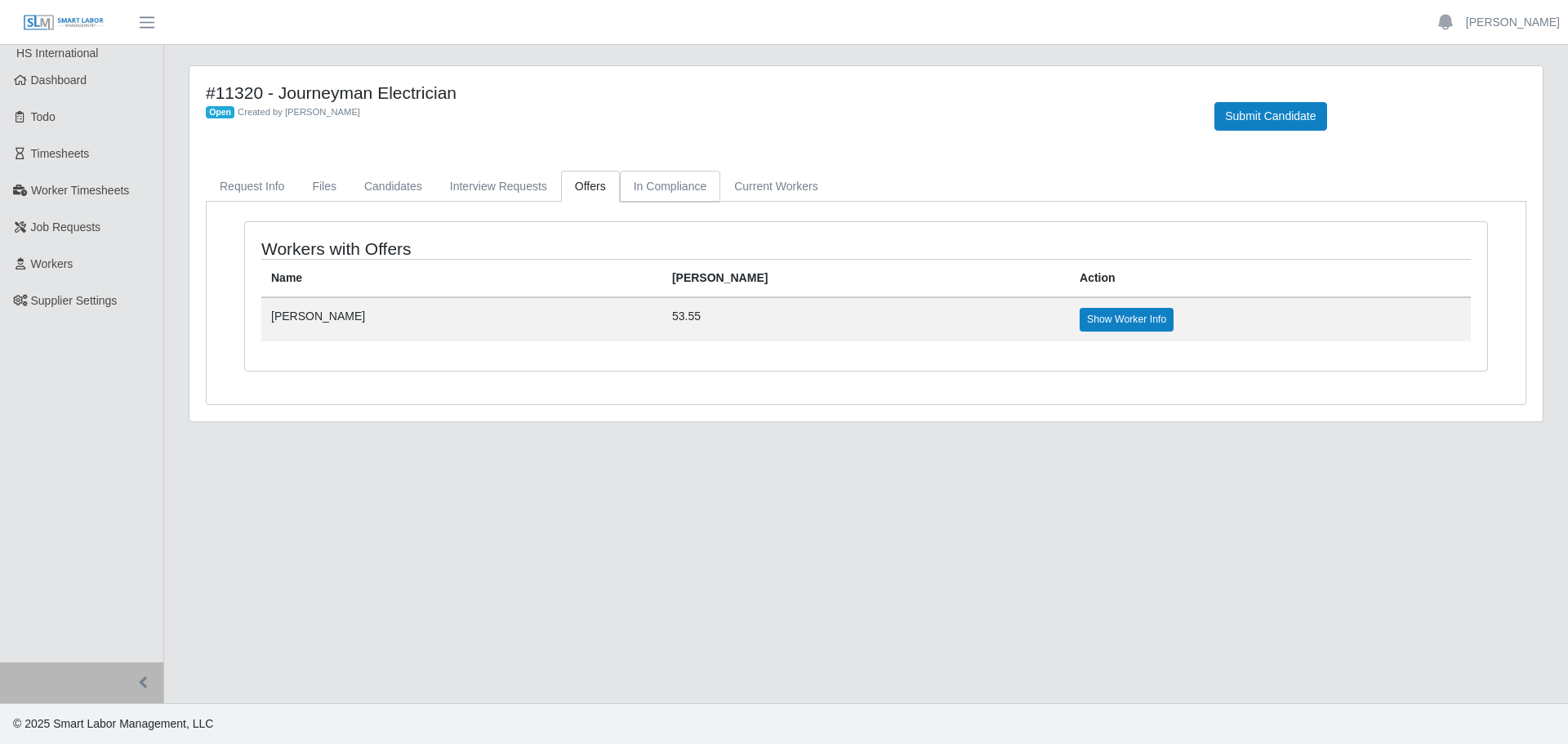
click at [664, 182] on link "In Compliance" at bounding box center [670, 186] width 102 height 32
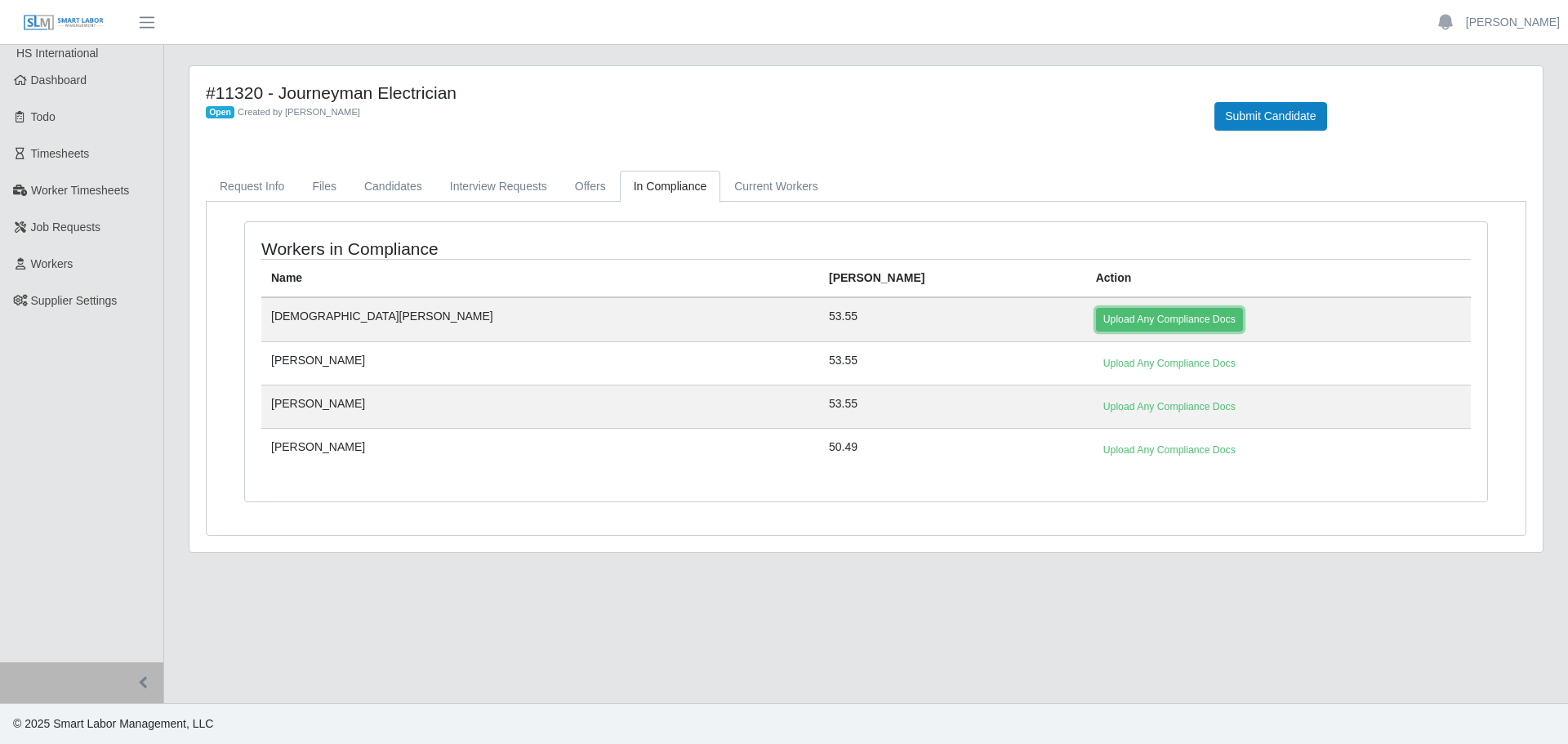
click at [1096, 316] on link "Upload Any Compliance Docs" at bounding box center [1169, 319] width 147 height 23
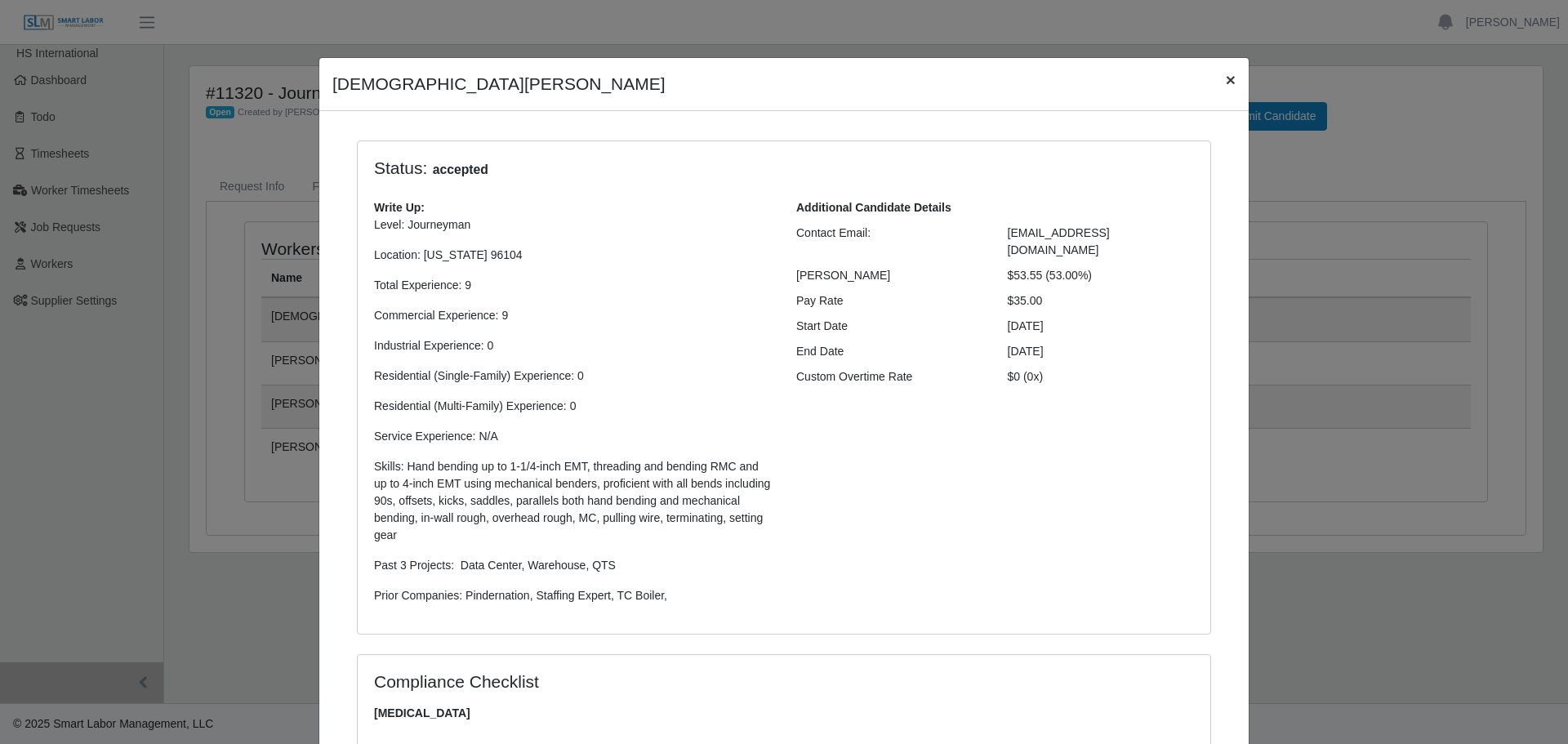
click at [1230, 73] on span "×" at bounding box center [1231, 79] width 10 height 19
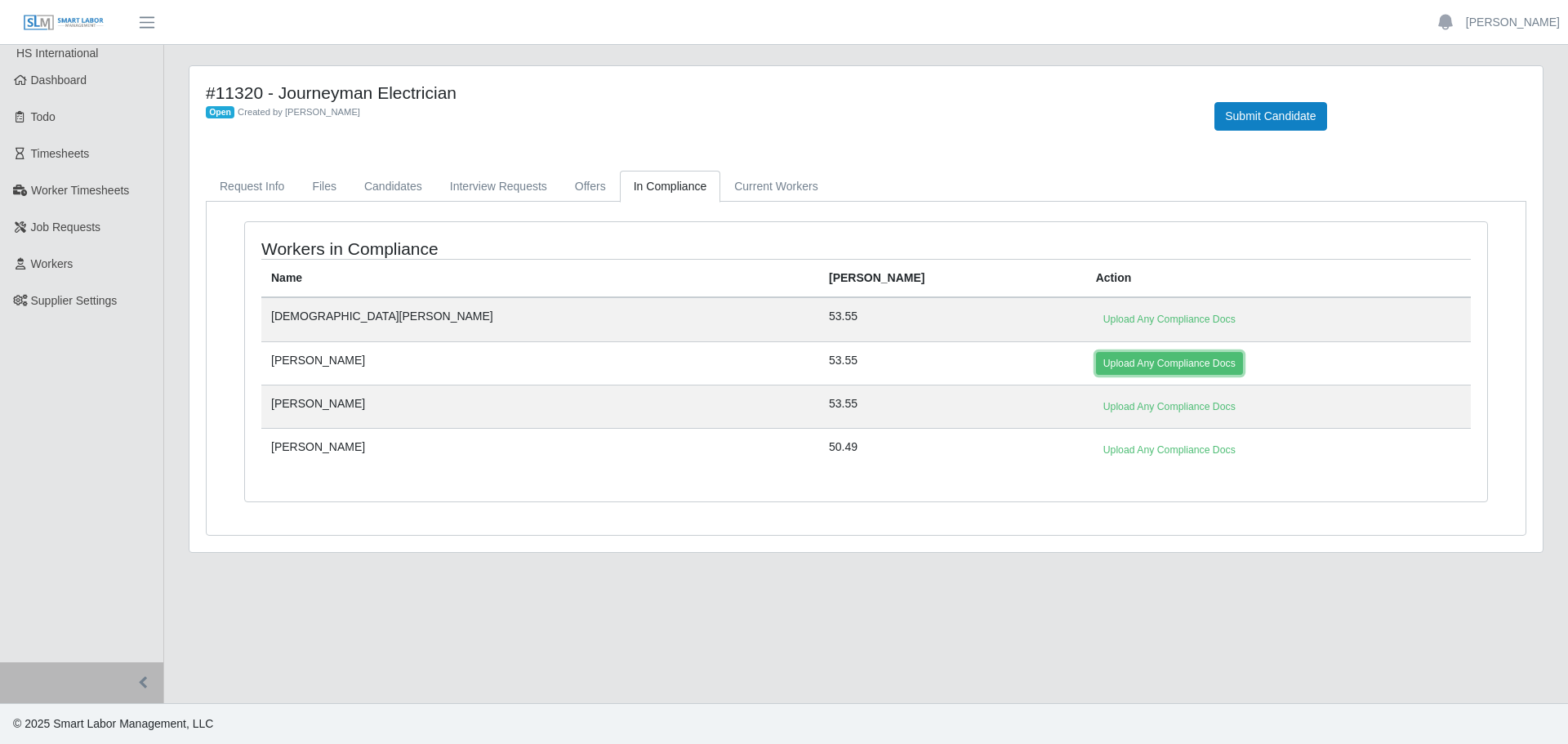
click at [1096, 363] on link "Upload Any Compliance Docs" at bounding box center [1169, 364] width 147 height 23
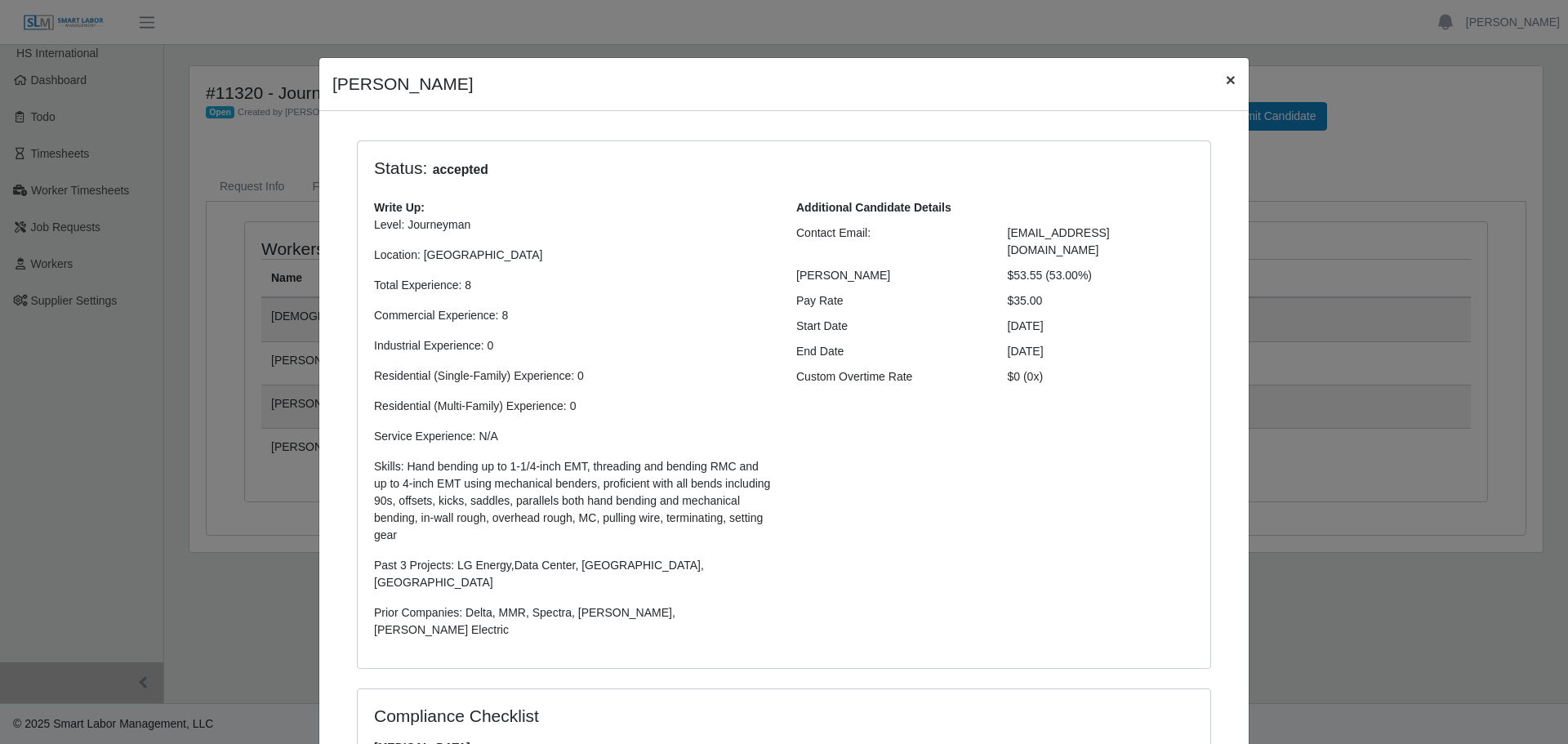
click at [1226, 81] on span "×" at bounding box center [1231, 79] width 10 height 19
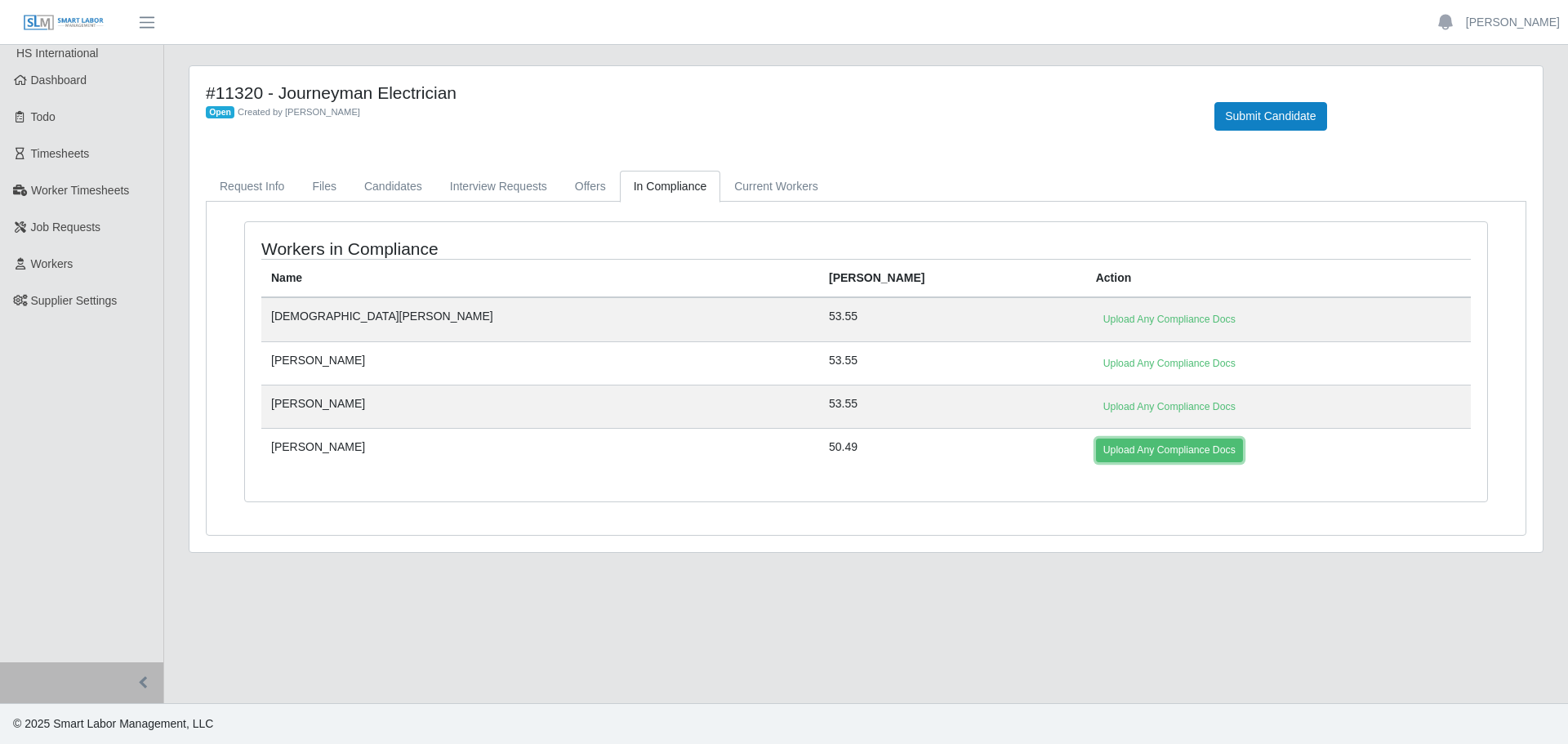
click at [1096, 454] on link "Upload Any Compliance Docs" at bounding box center [1169, 450] width 147 height 23
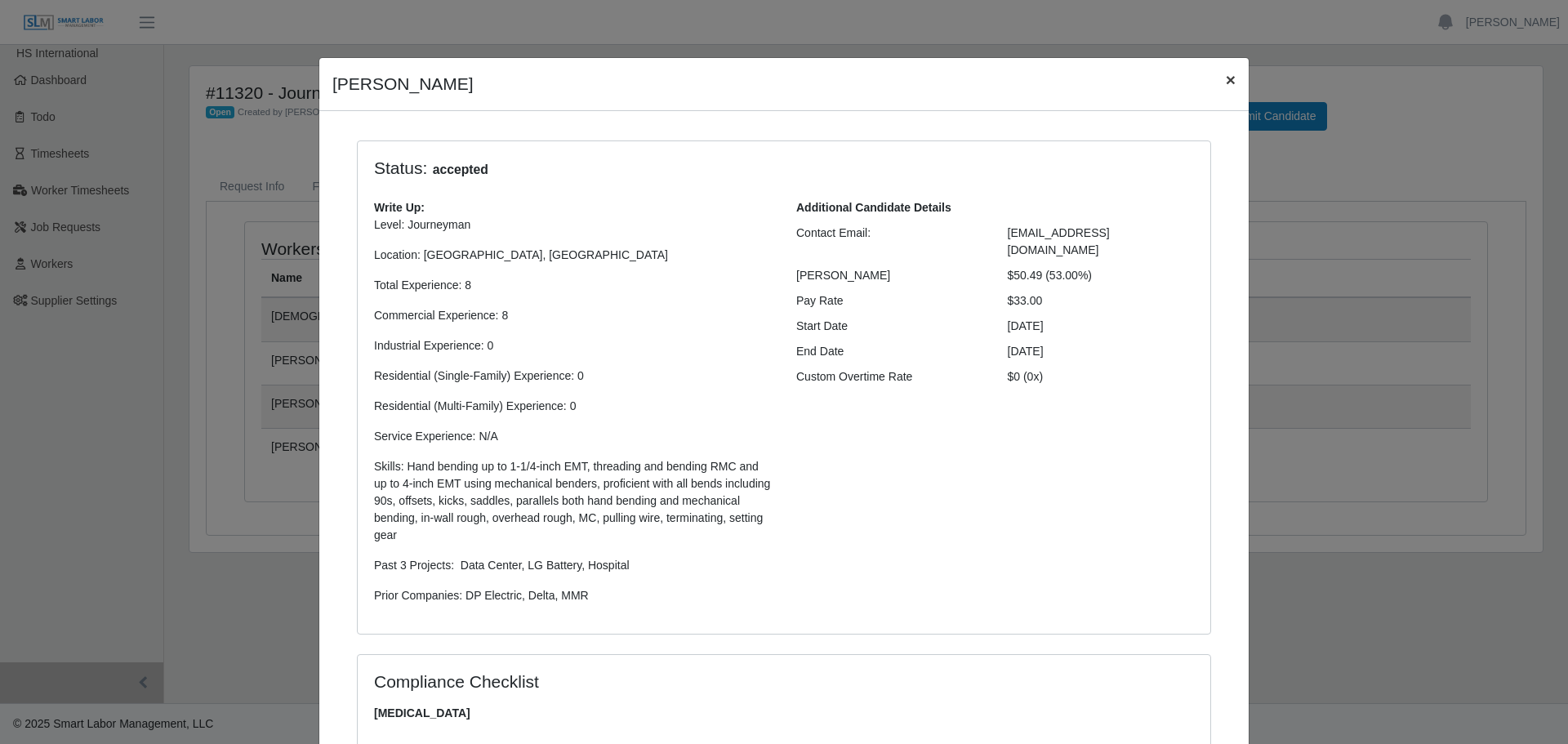
click at [1233, 79] on button "×" at bounding box center [1231, 79] width 36 height 43
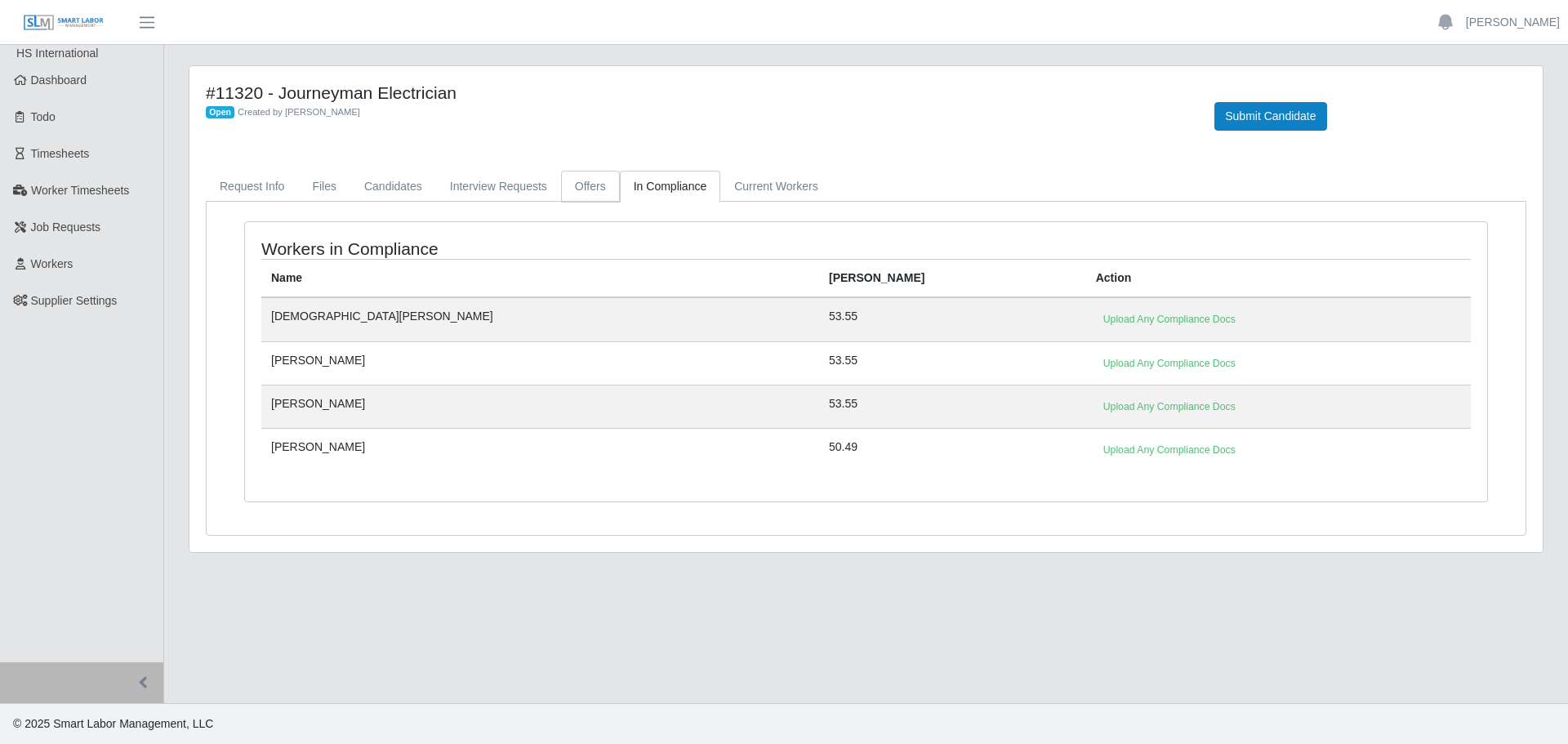
click at [598, 183] on link "Offers" at bounding box center [590, 186] width 59 height 32
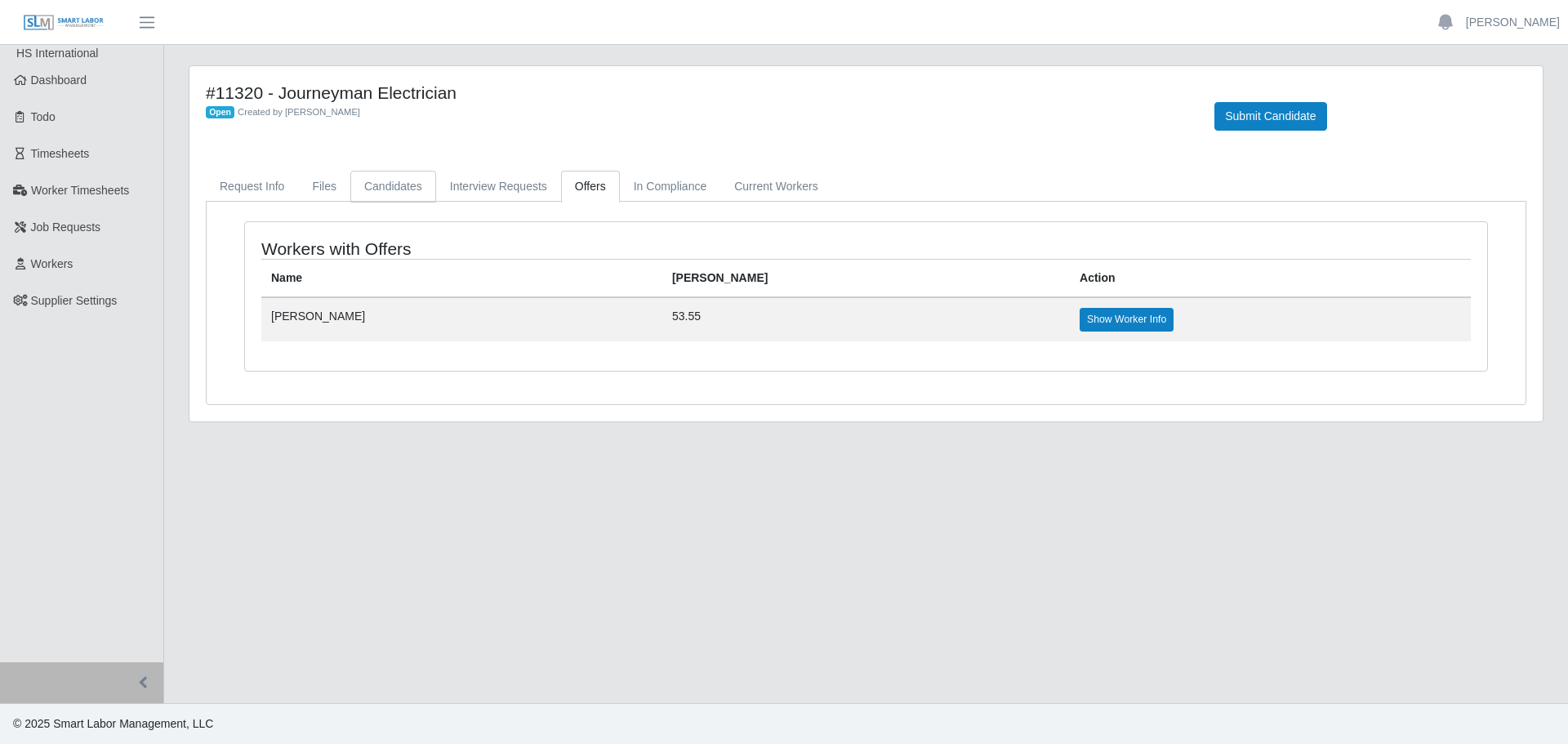
click at [389, 194] on link "Candidates" at bounding box center [394, 186] width 86 height 32
click at [493, 190] on link "Interview Requests" at bounding box center [498, 186] width 125 height 32
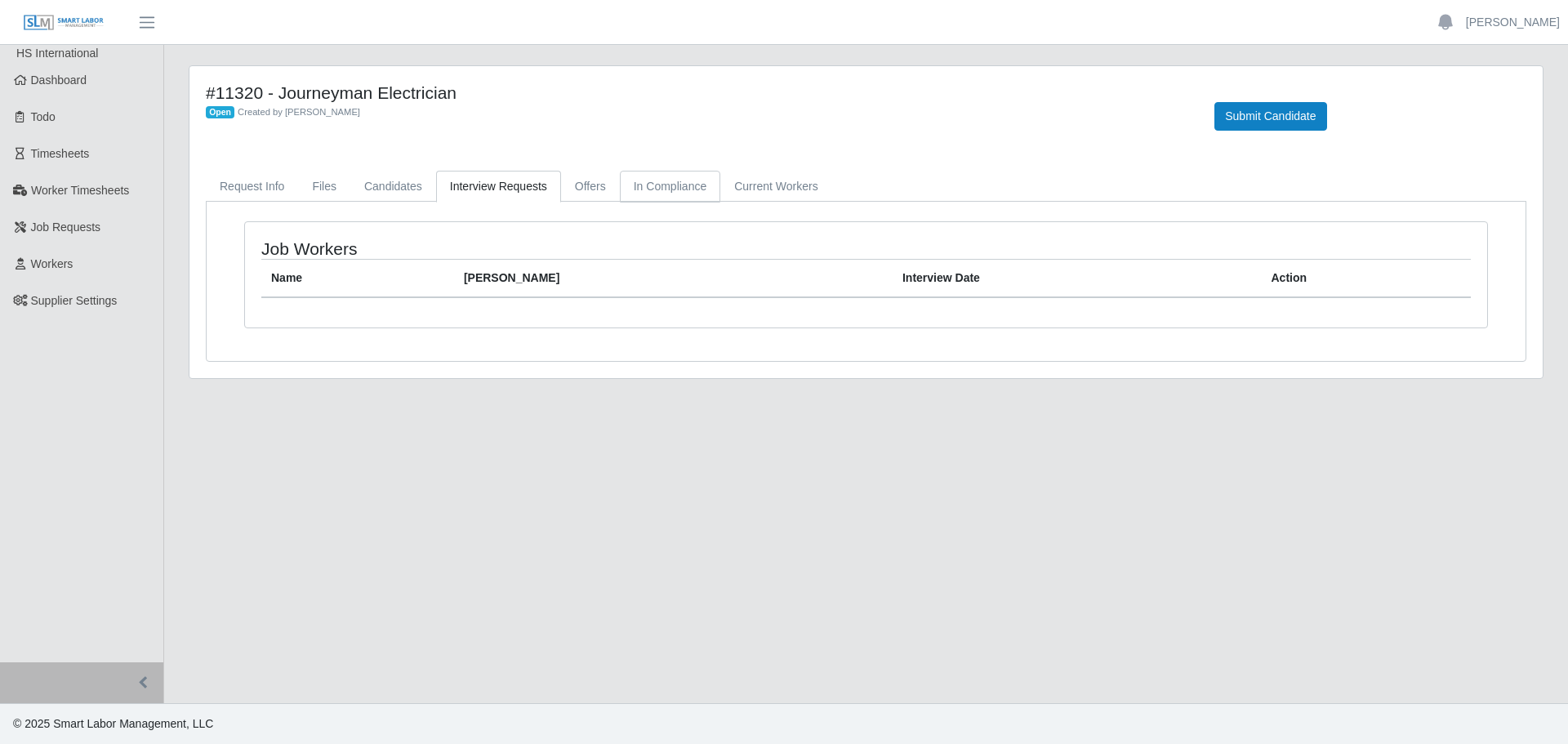
click at [620, 186] on link "In Compliance" at bounding box center [670, 186] width 102 height 32
